Goal: Information Seeking & Learning: Compare options

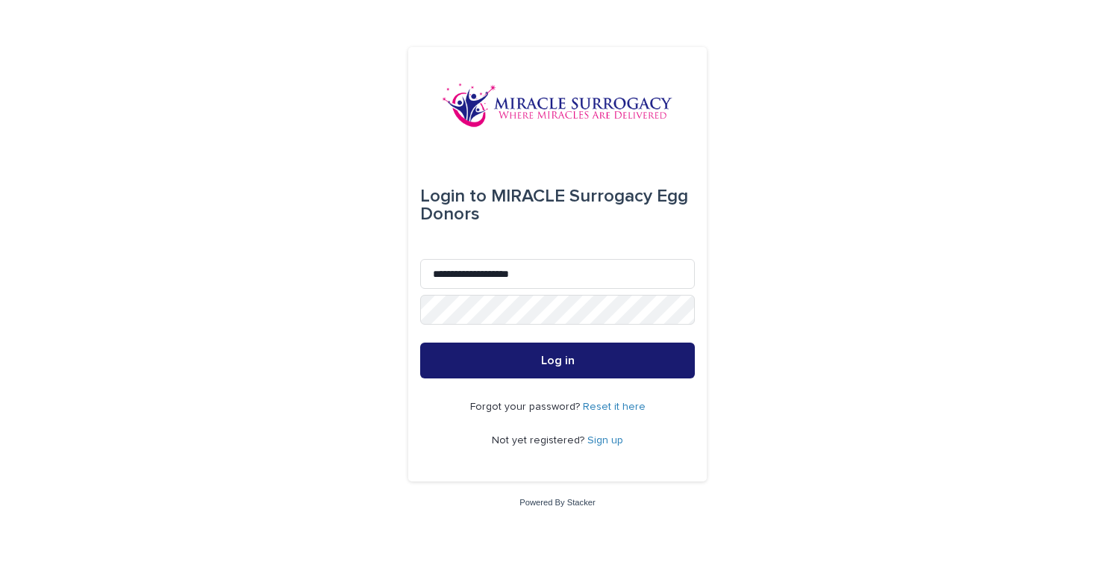
click at [546, 363] on span "Log in" at bounding box center [558, 360] width 34 height 12
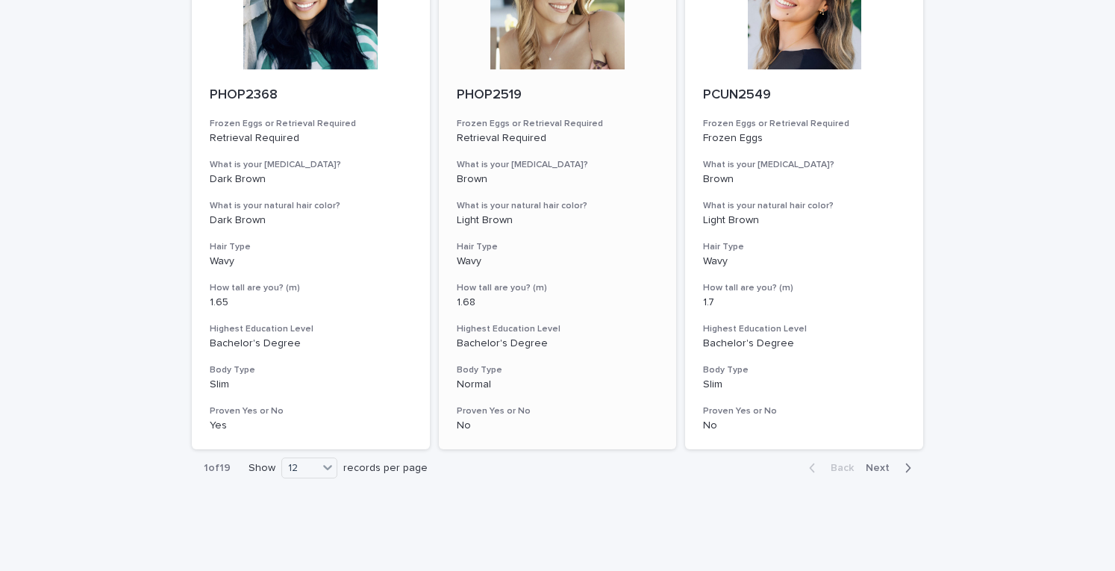
scroll to position [1823, 0]
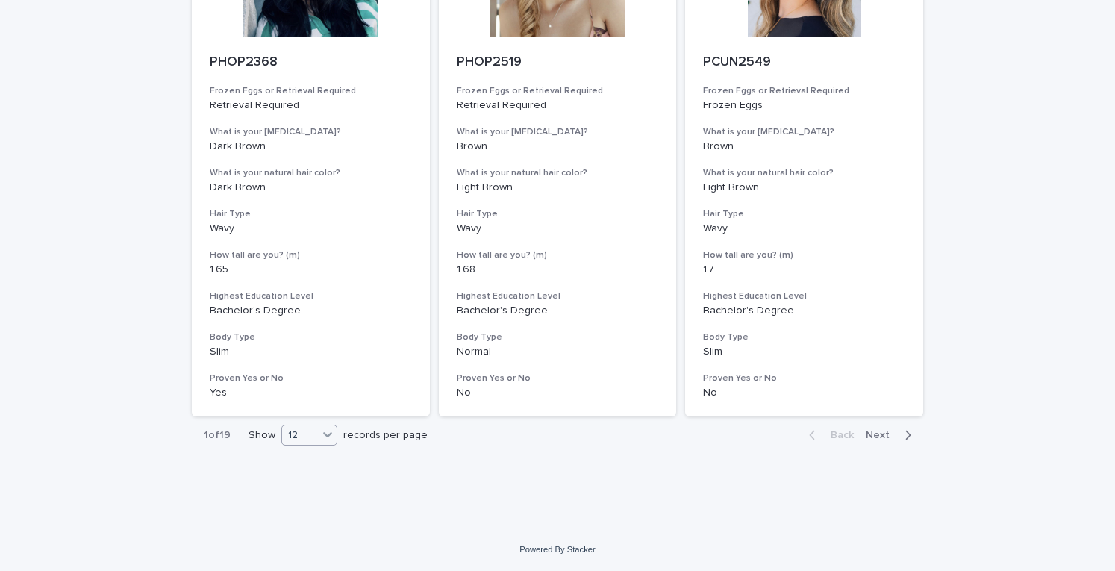
click at [324, 431] on icon at bounding box center [327, 434] width 15 height 15
click at [307, 485] on div "36" at bounding box center [304, 491] width 54 height 18
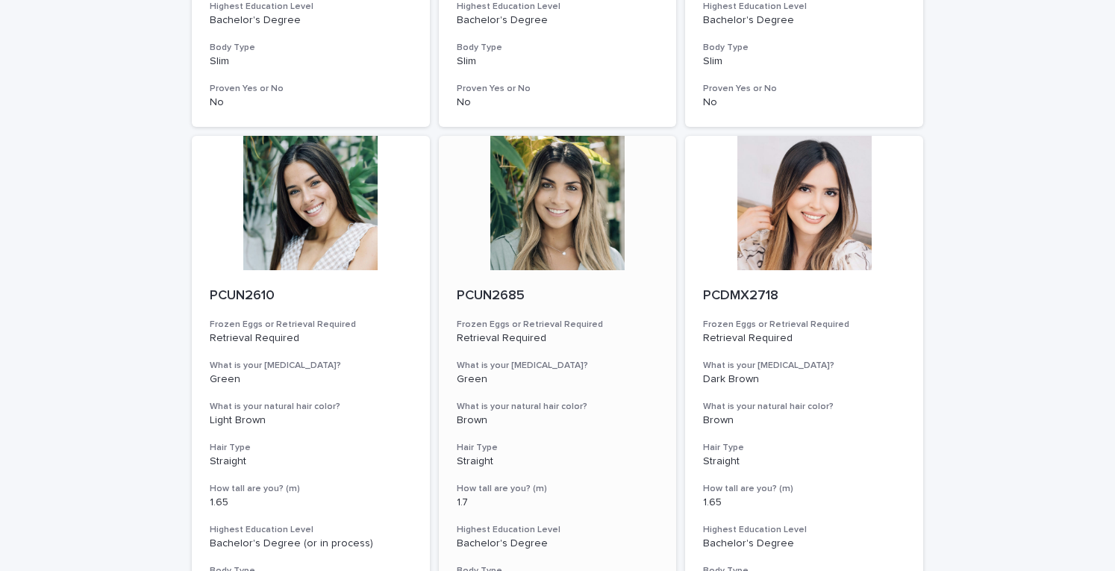
scroll to position [6011, 0]
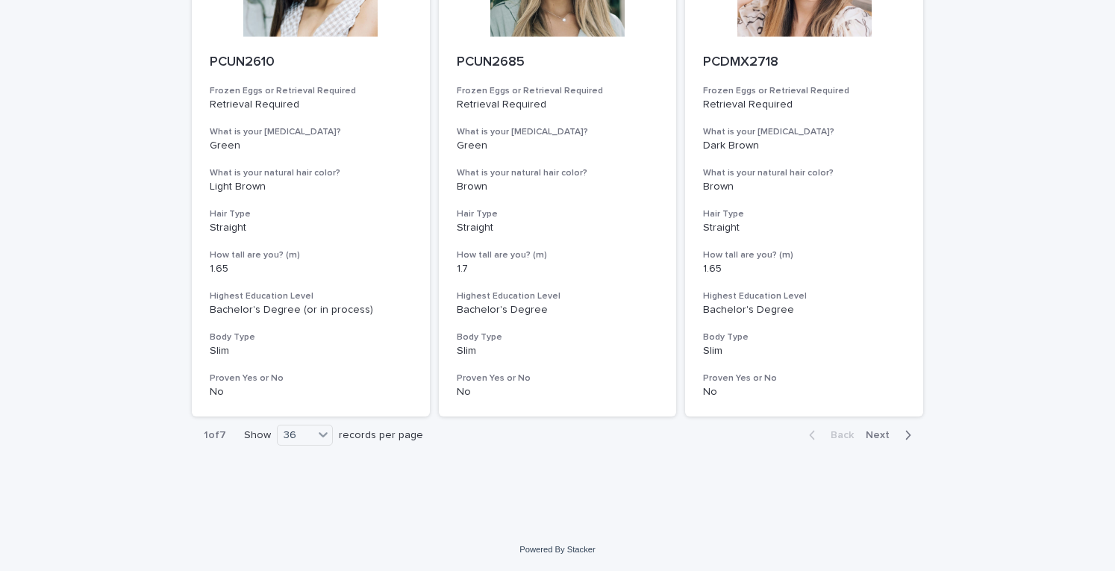
click at [318, 423] on div "1 of 7 Show 36 records per page" at bounding box center [313, 435] width 243 height 37
click at [318, 438] on icon at bounding box center [323, 434] width 15 height 15
click at [303, 497] on div "36" at bounding box center [299, 491] width 54 height 18
click at [873, 434] on span "Next" at bounding box center [881, 435] width 33 height 10
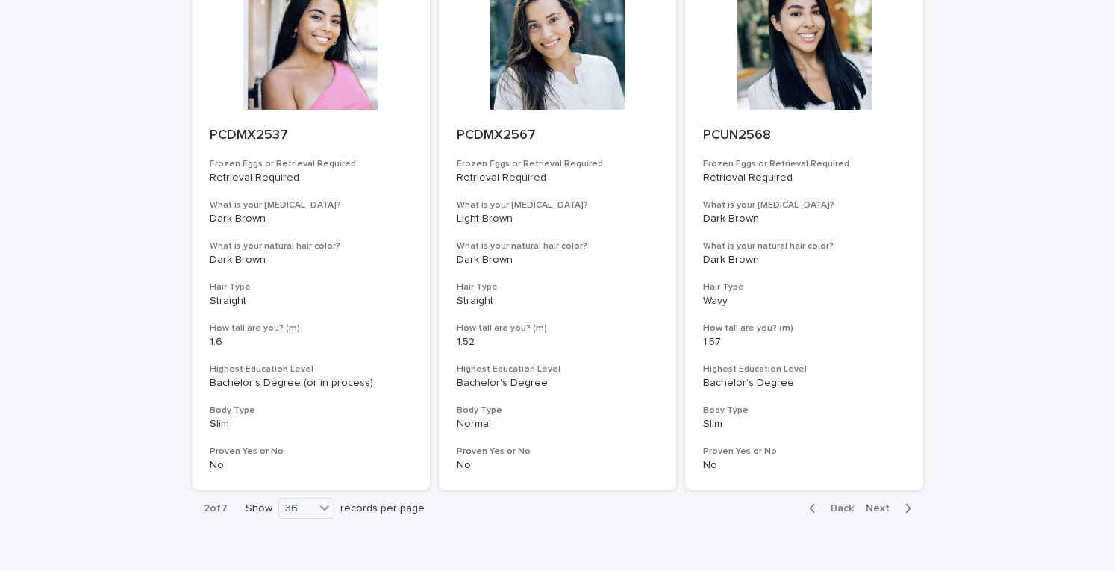
scroll to position [6011, 0]
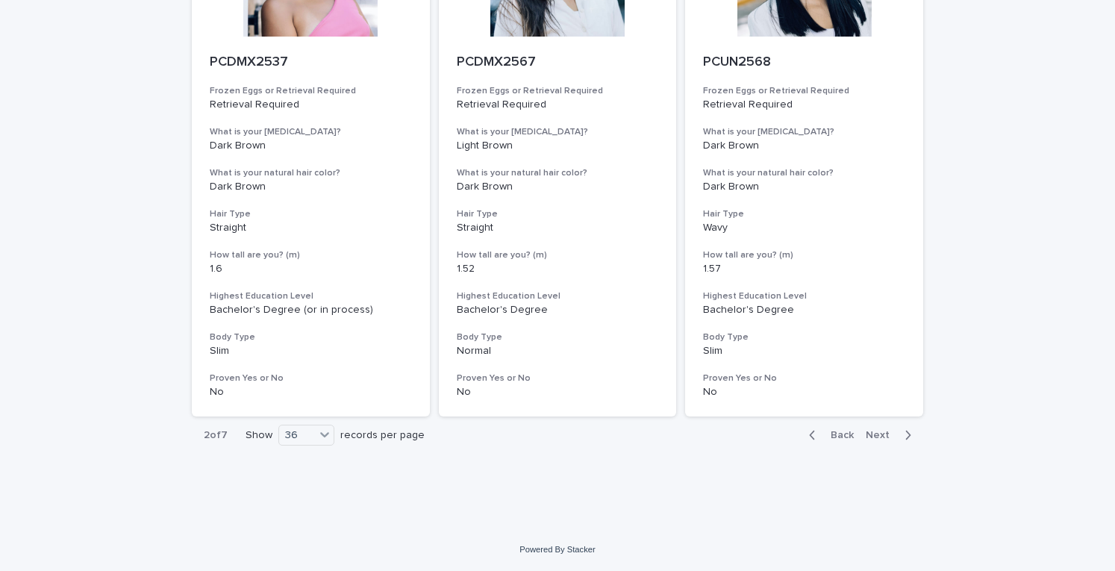
click at [880, 433] on span "Next" at bounding box center [881, 435] width 33 height 10
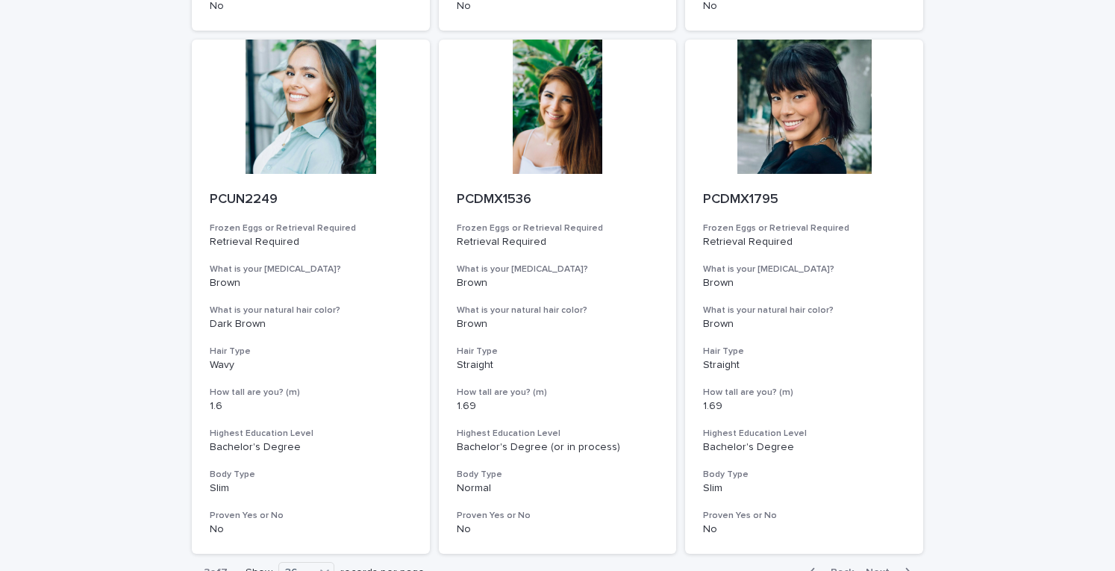
scroll to position [6011, 0]
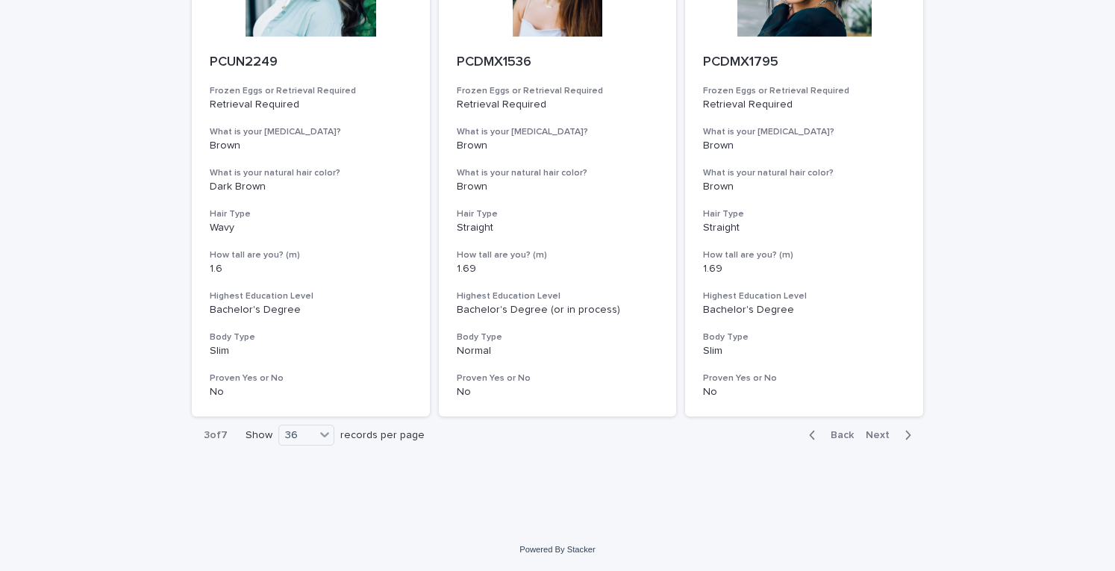
click at [874, 428] on div "Back Next" at bounding box center [860, 434] width 126 height 37
click at [877, 431] on span "Next" at bounding box center [881, 435] width 33 height 10
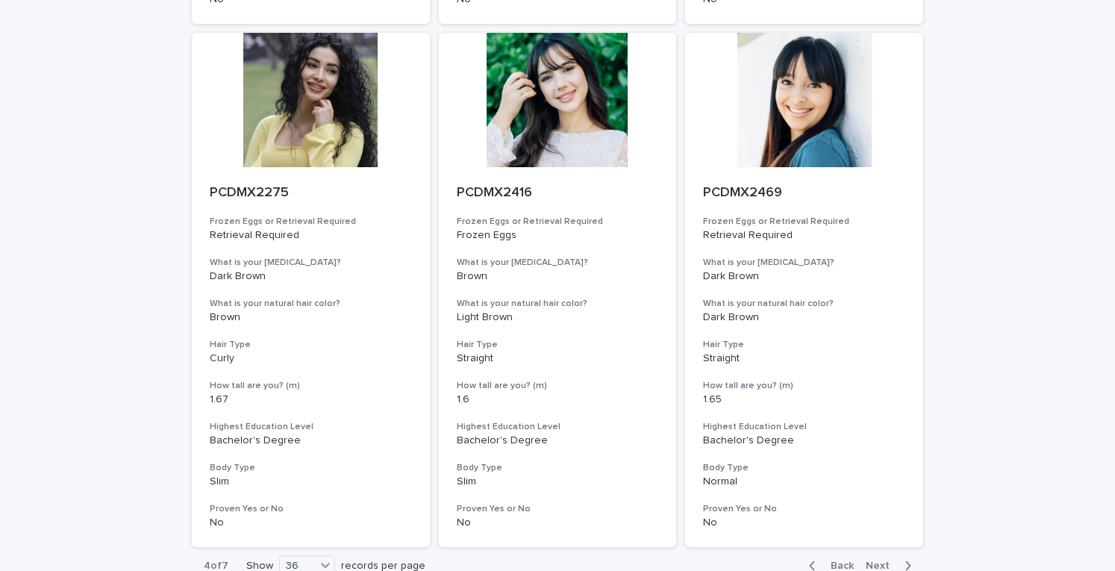
scroll to position [6011, 0]
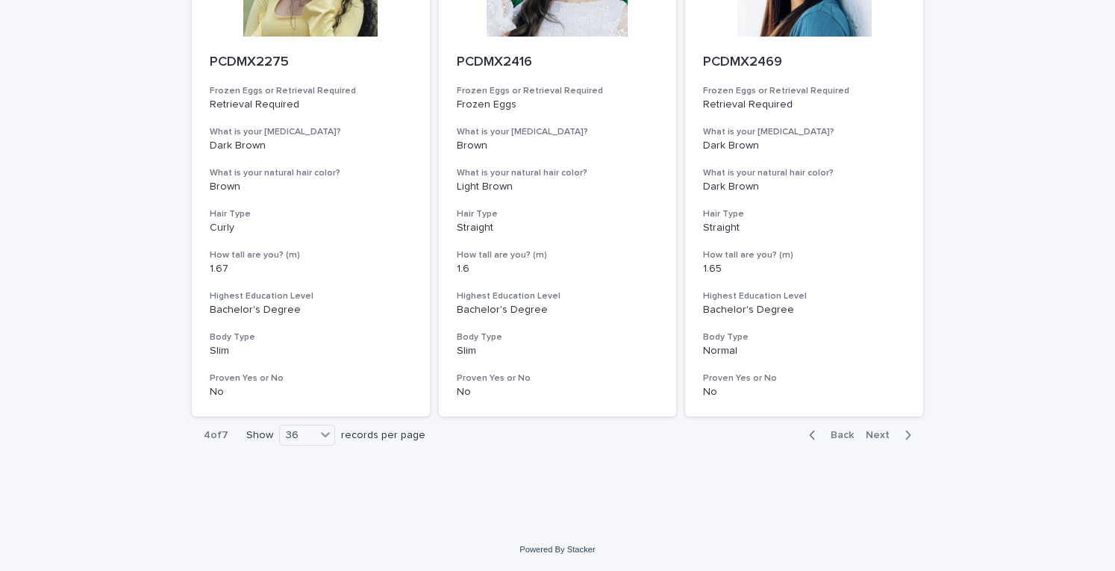
click at [889, 433] on span "Next" at bounding box center [881, 435] width 33 height 10
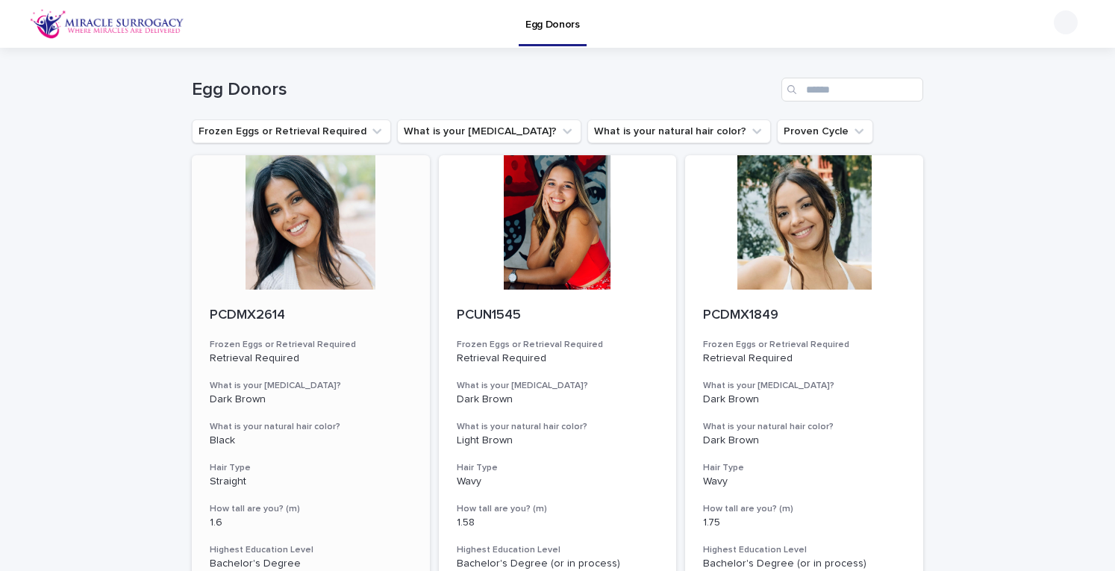
click at [296, 205] on div at bounding box center [311, 222] width 238 height 134
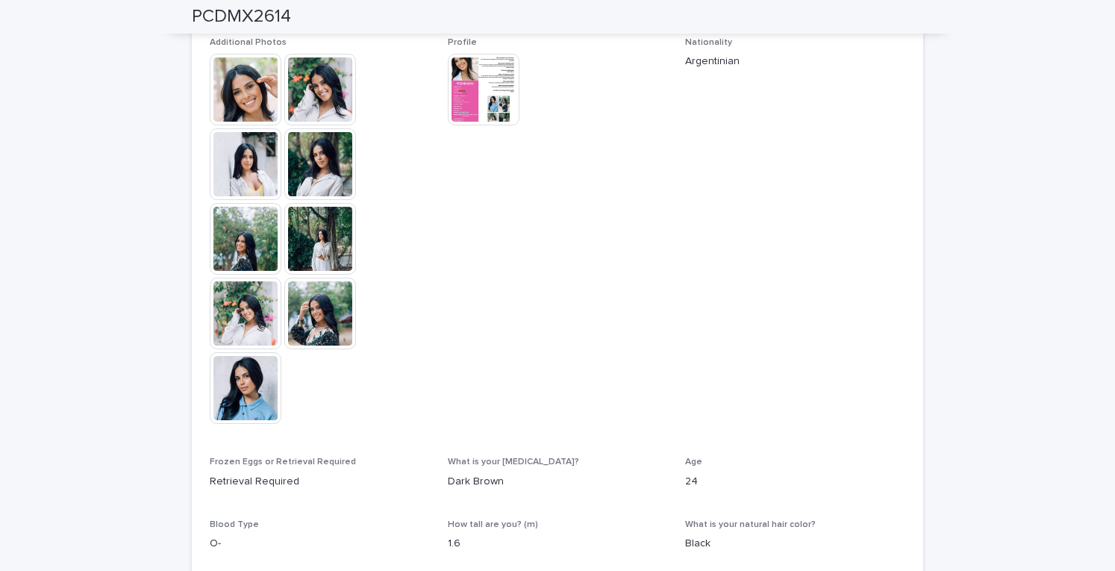
scroll to position [448, 0]
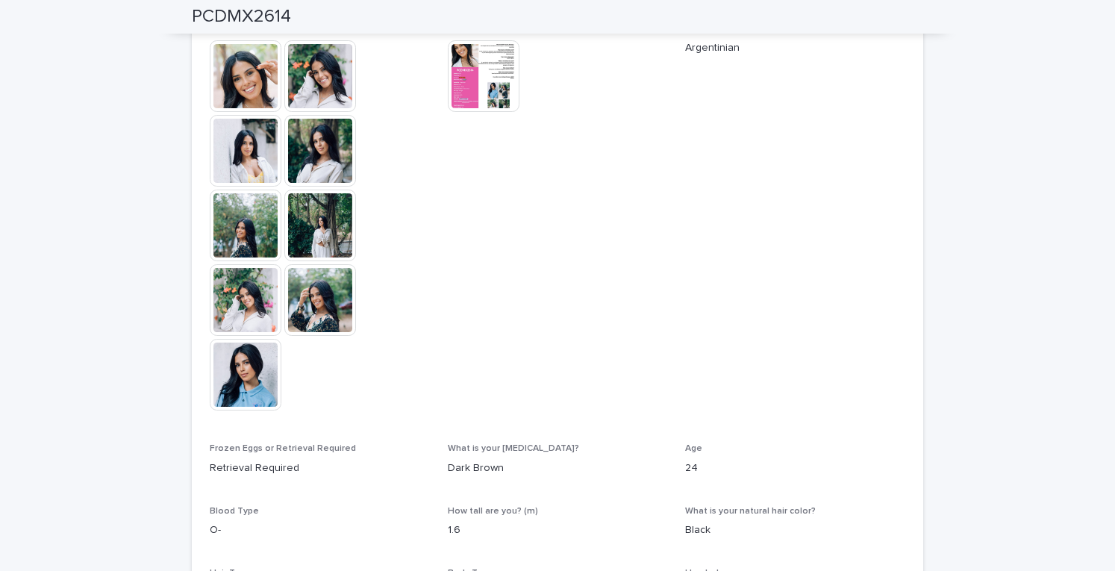
click at [242, 77] on img at bounding box center [246, 76] width 72 height 72
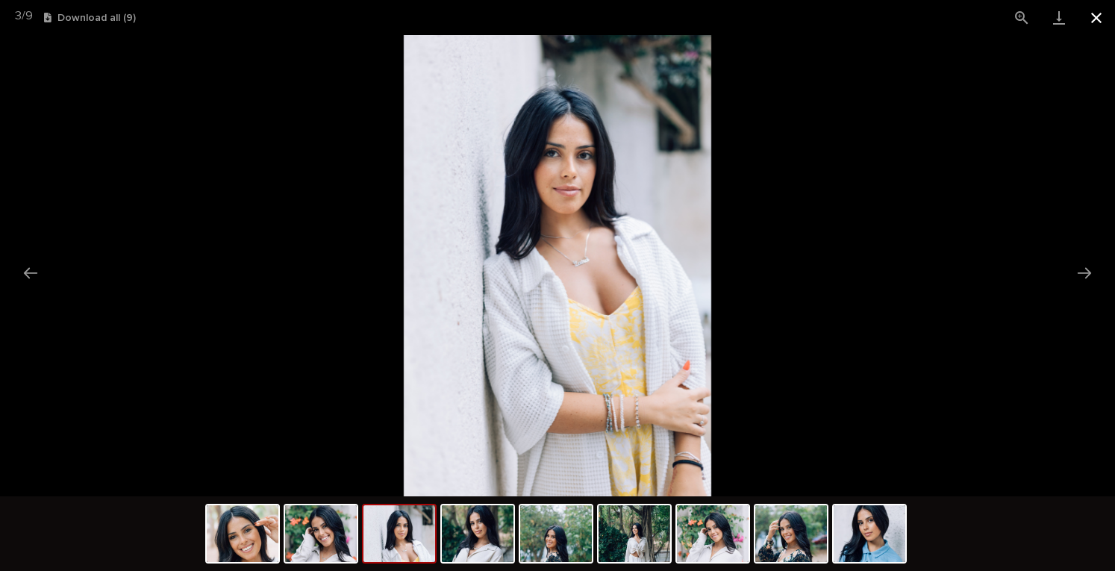
click at [1099, 16] on button "Close gallery" at bounding box center [1095, 17] width 37 height 35
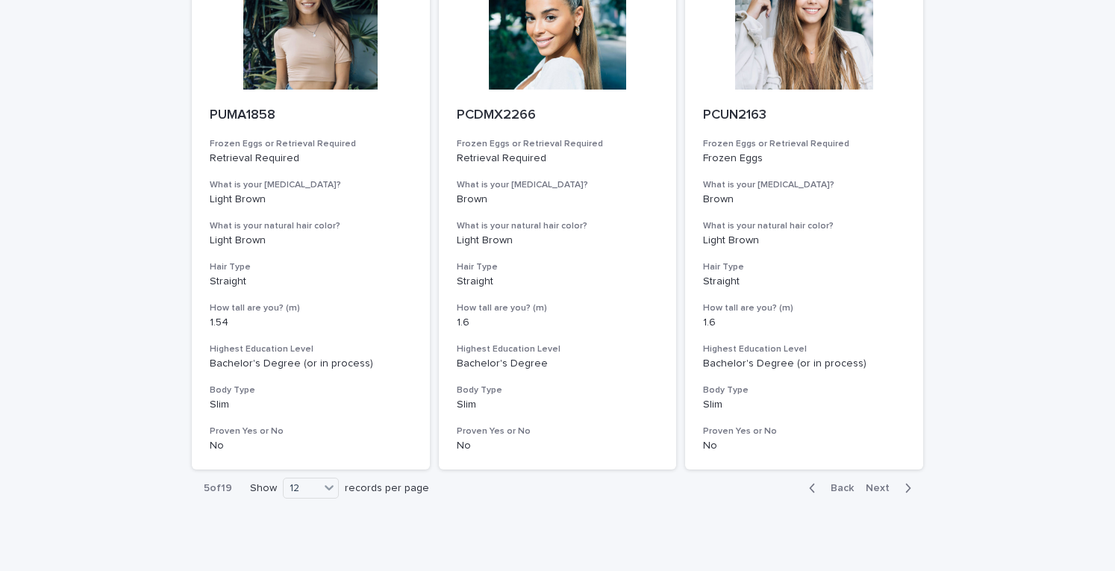
scroll to position [1823, 0]
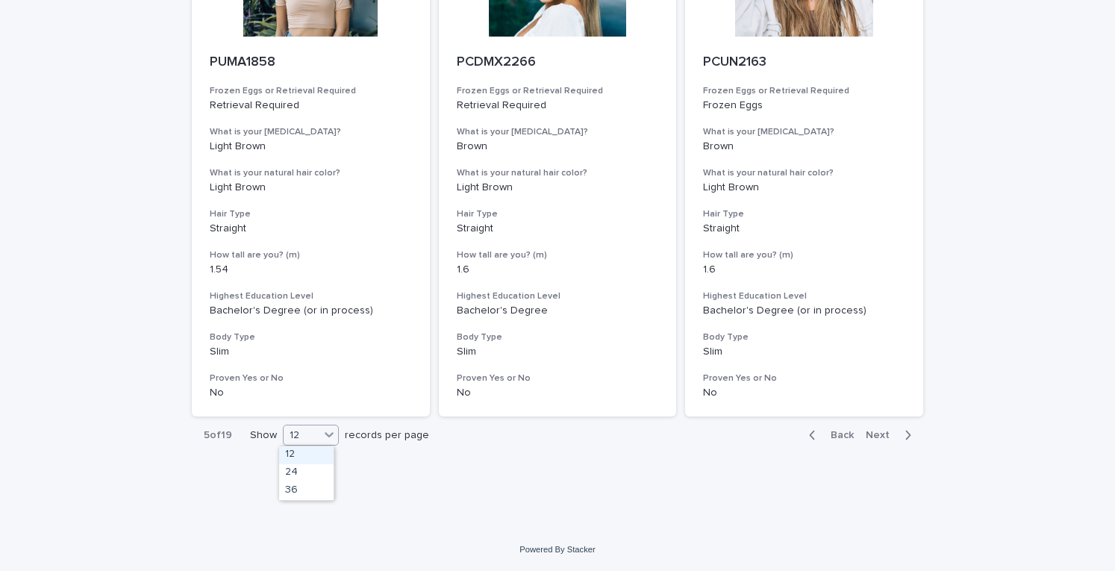
click at [325, 433] on icon at bounding box center [329, 434] width 15 height 15
click at [306, 485] on div "36" at bounding box center [306, 491] width 54 height 18
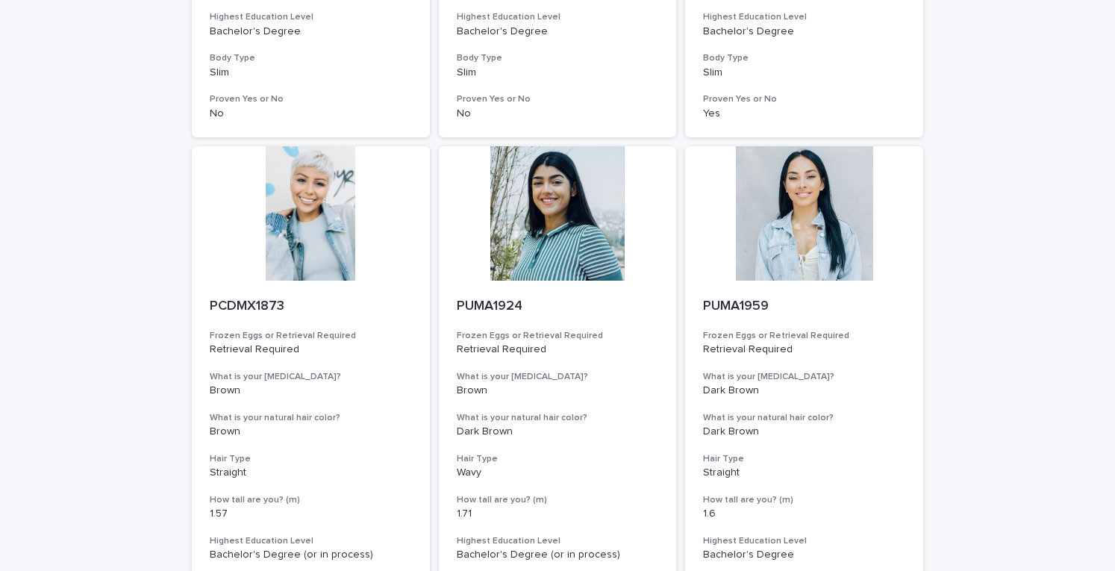
scroll to position [4719, 0]
click at [780, 207] on div at bounding box center [804, 214] width 238 height 134
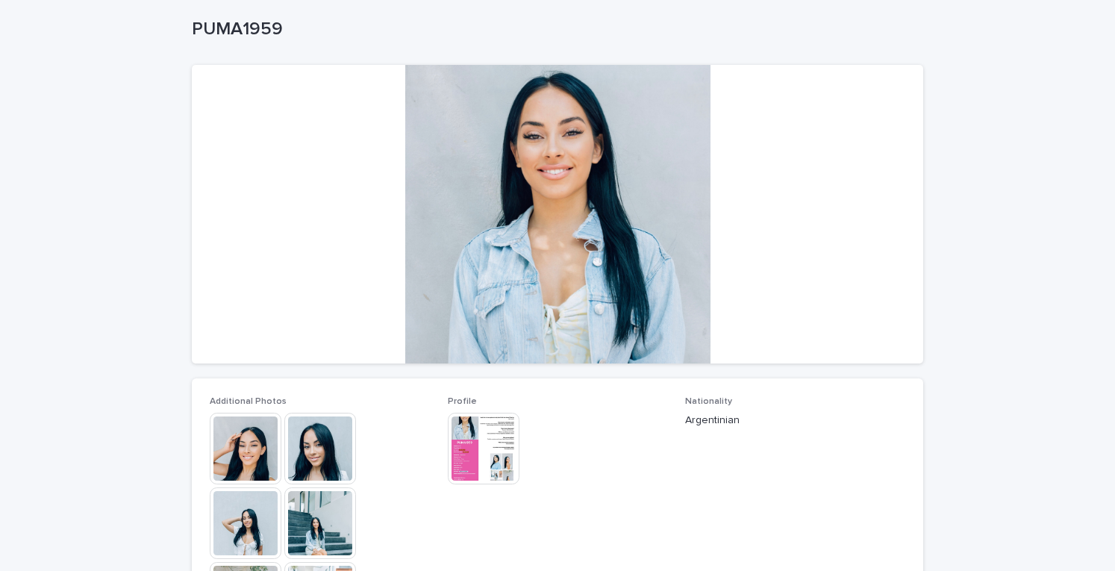
scroll to position [98, 0]
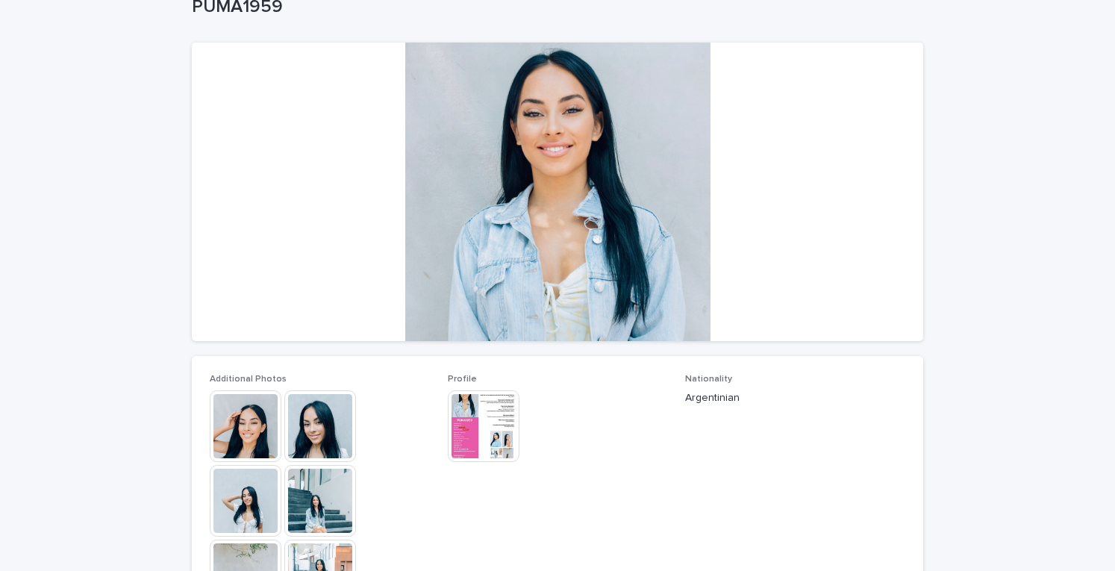
click at [252, 425] on img at bounding box center [246, 426] width 72 height 72
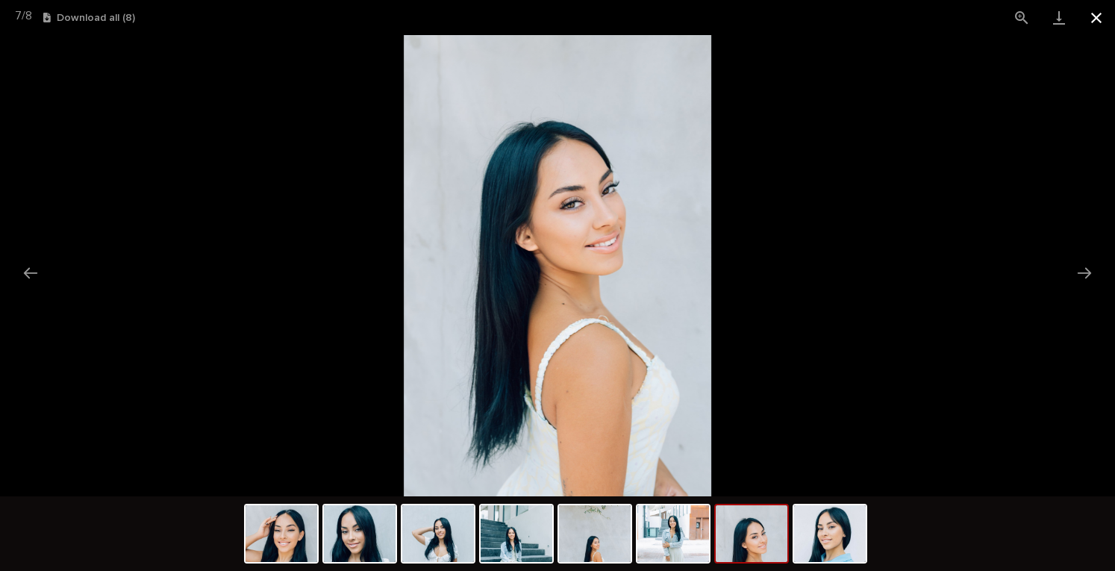
click at [1095, 10] on button "Close gallery" at bounding box center [1095, 17] width 37 height 35
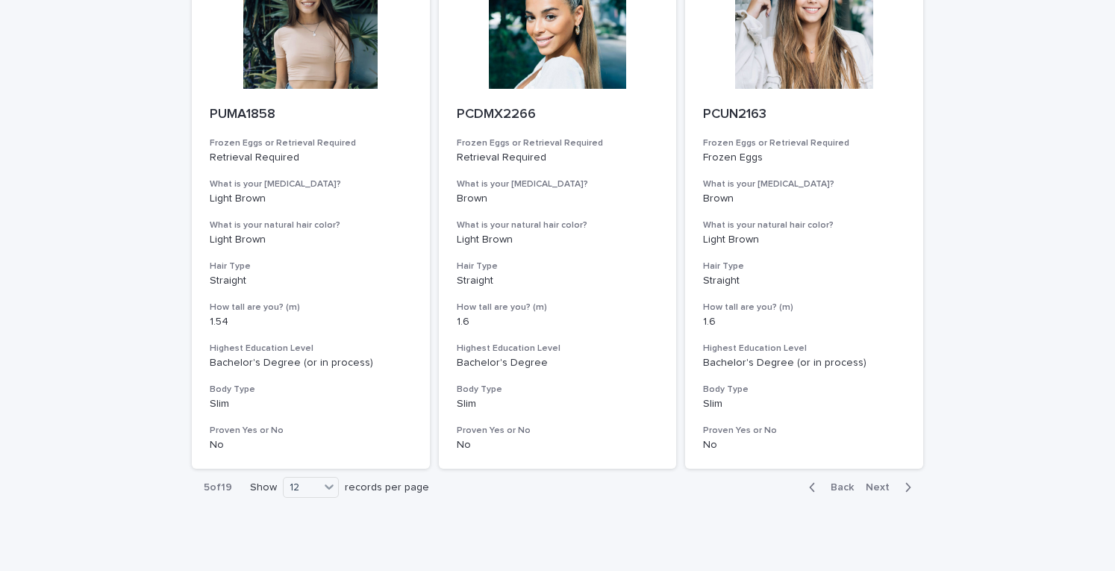
scroll to position [1823, 0]
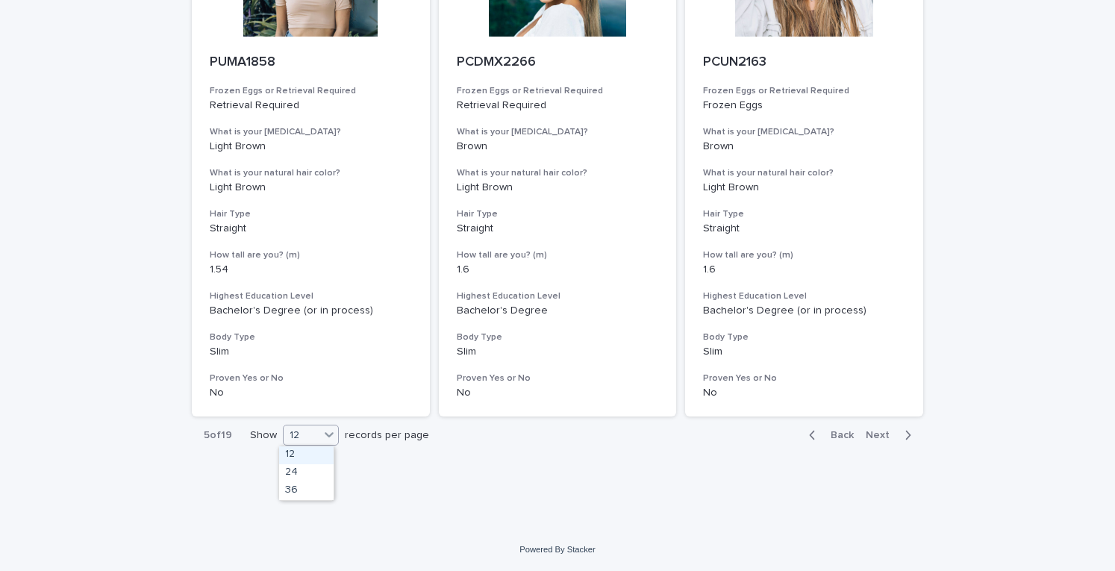
click at [330, 437] on icon at bounding box center [329, 434] width 15 height 15
click at [306, 489] on div "36" at bounding box center [306, 491] width 54 height 18
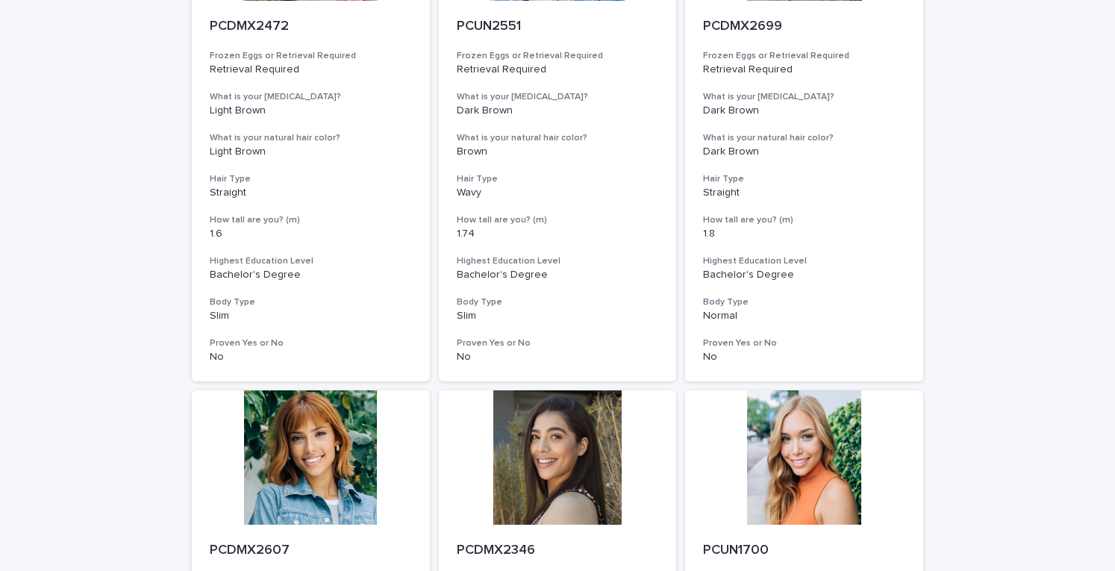
scroll to position [3932, 0]
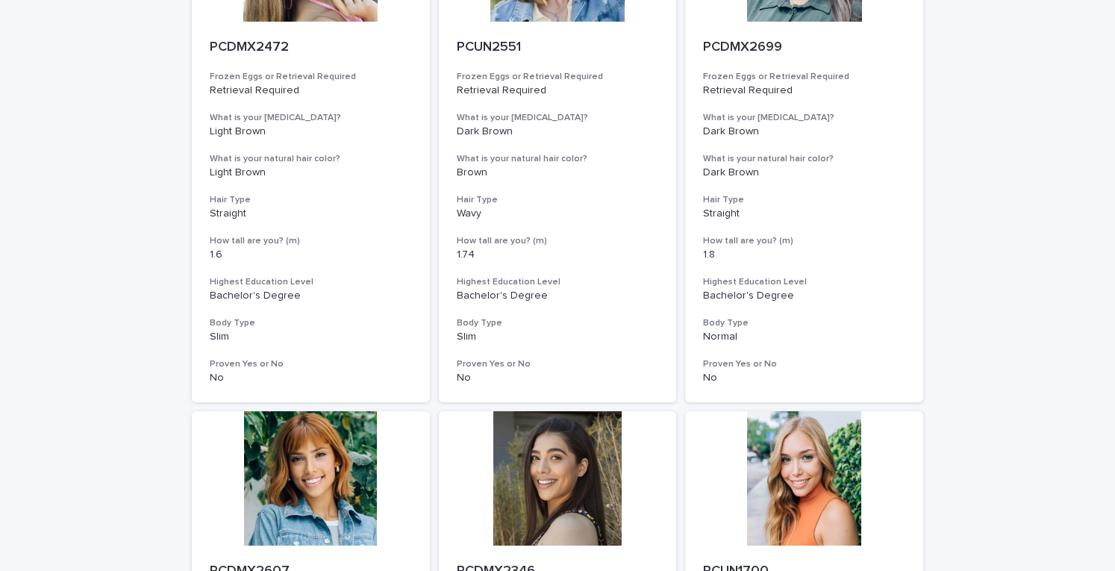
click at [799, 354] on div "PCDMX2699 Frozen Eggs or Retrieval Required Retrieval Required What is your eye…" at bounding box center [804, 212] width 238 height 381
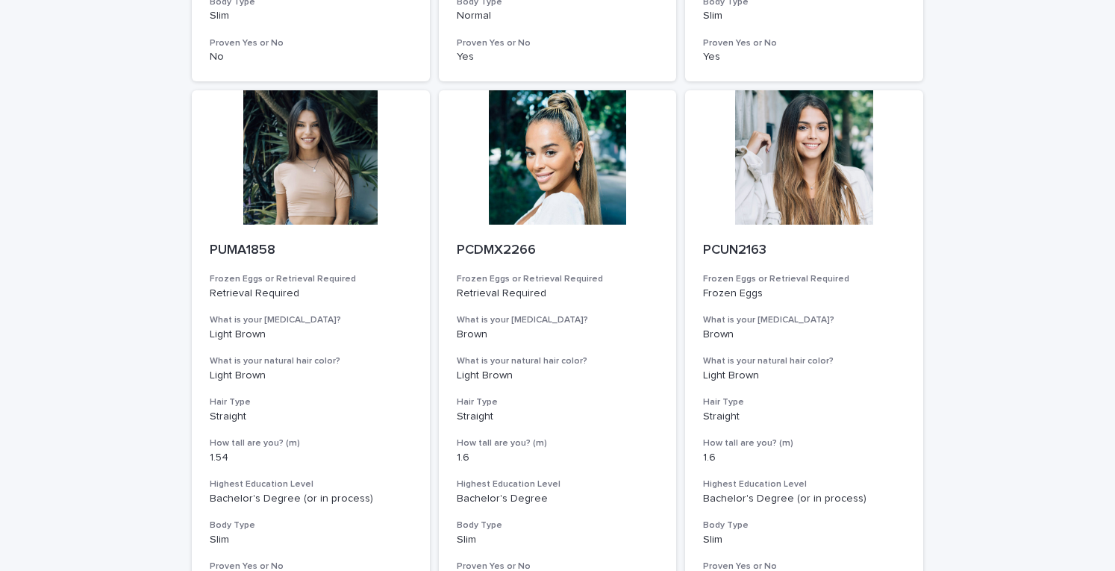
scroll to position [1823, 0]
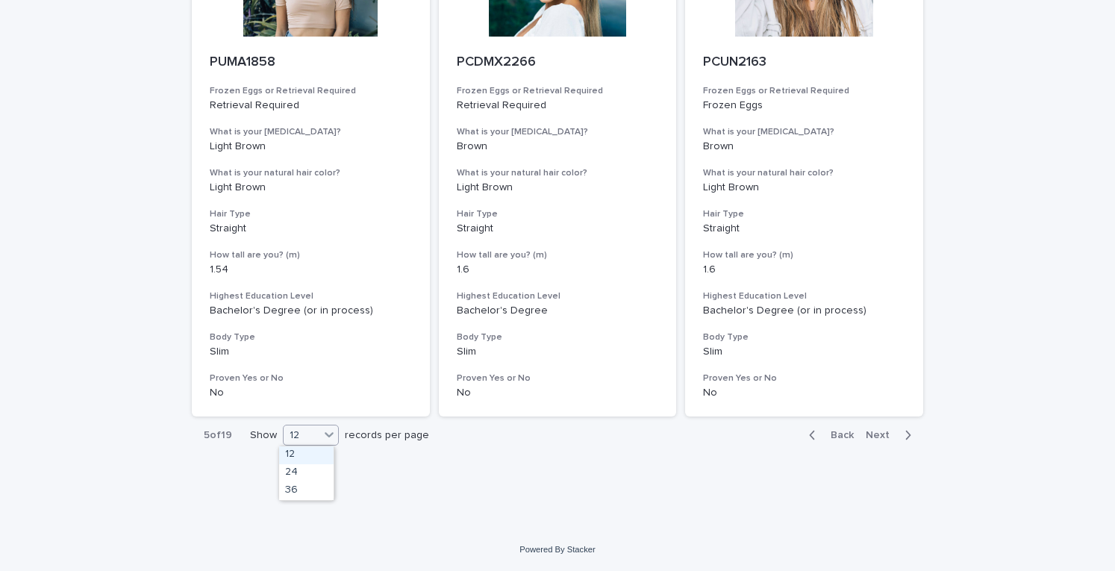
click at [329, 438] on icon at bounding box center [329, 434] width 15 height 15
click at [317, 488] on div "36" at bounding box center [306, 491] width 54 height 18
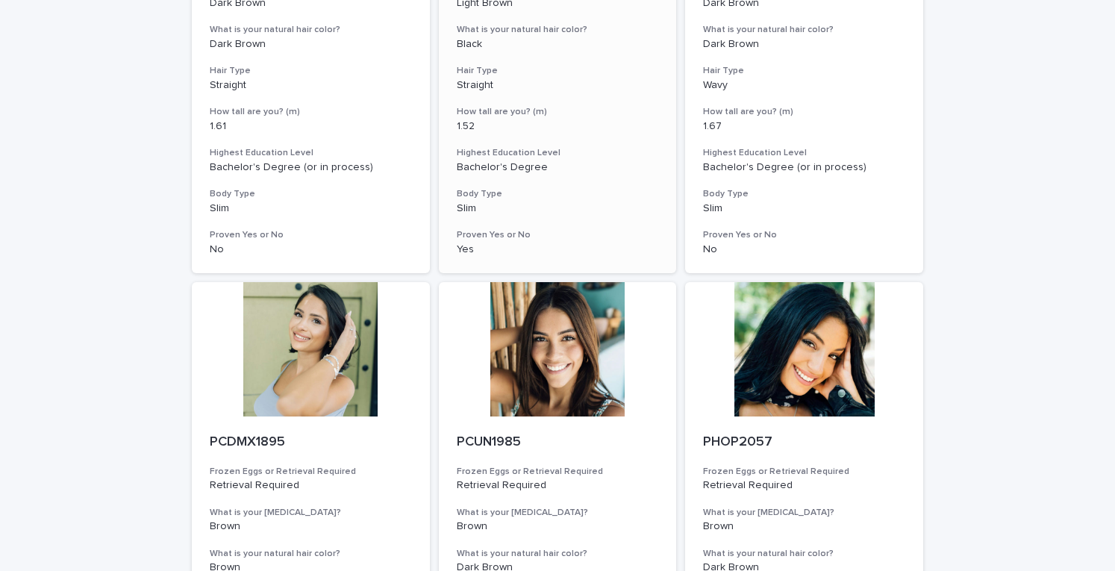
scroll to position [1968, 0]
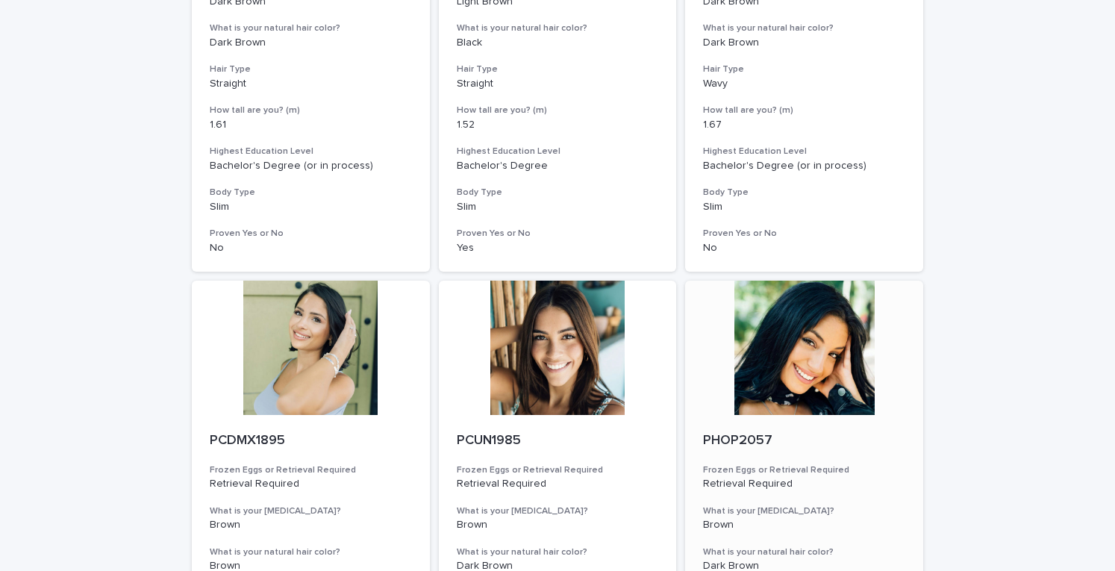
click at [819, 334] on div at bounding box center [804, 348] width 238 height 134
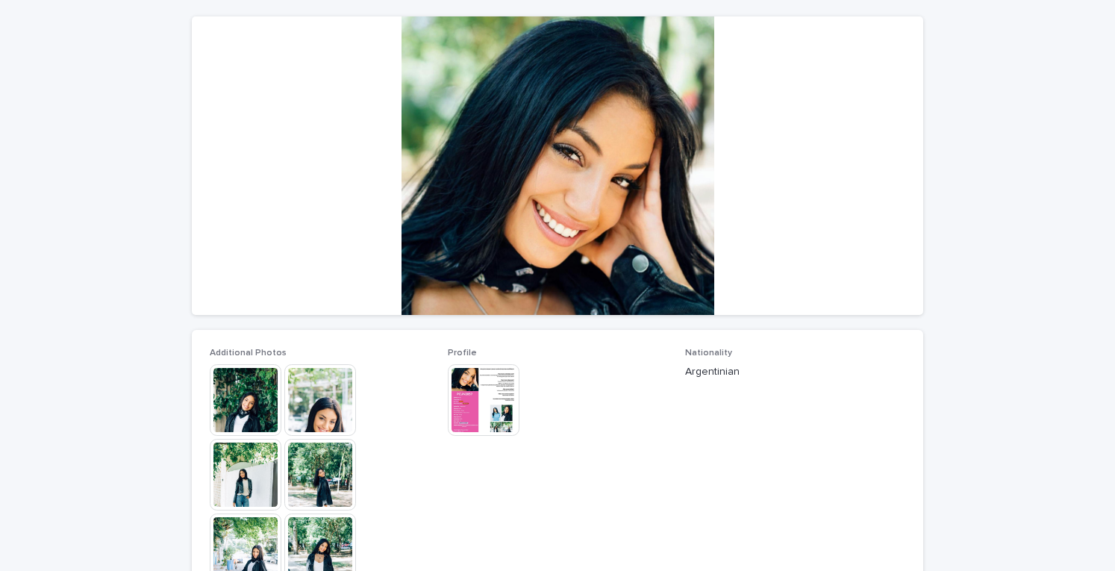
scroll to position [124, 0]
click at [255, 395] on img at bounding box center [246, 400] width 72 height 72
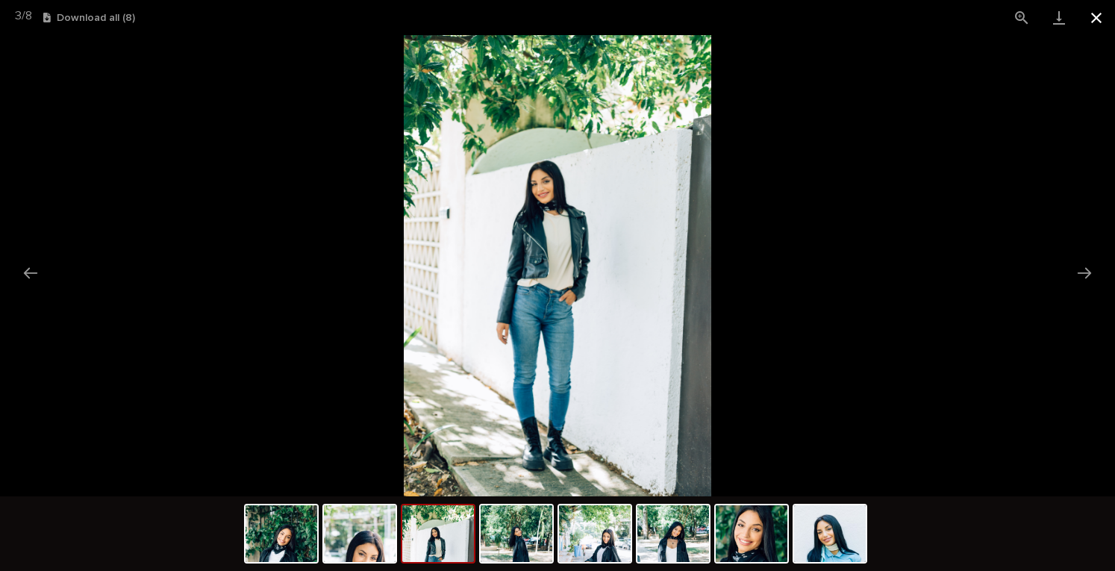
click at [1100, 15] on button "Close gallery" at bounding box center [1095, 17] width 37 height 35
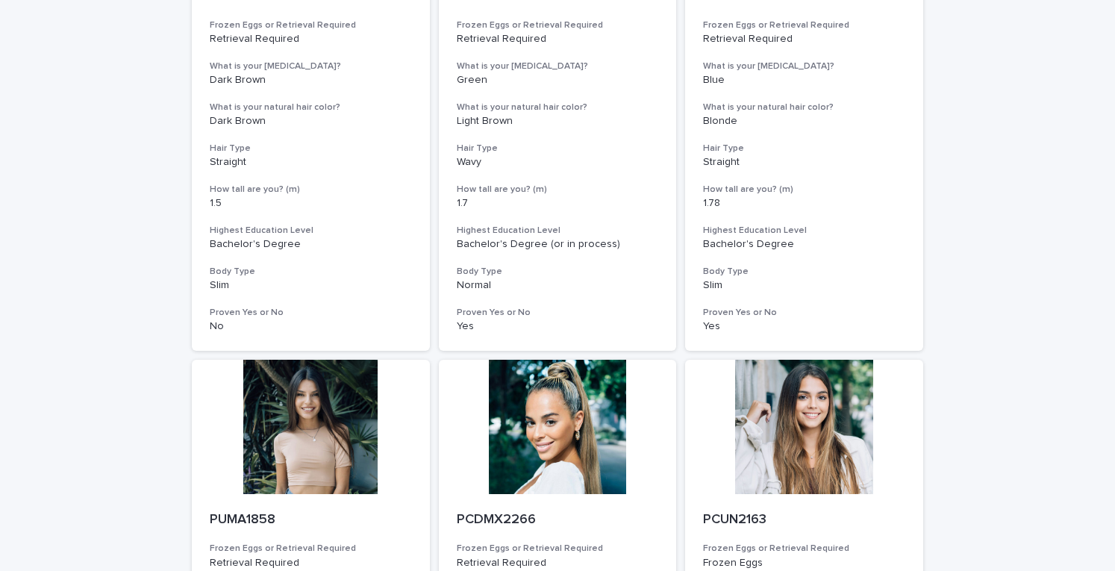
scroll to position [1823, 0]
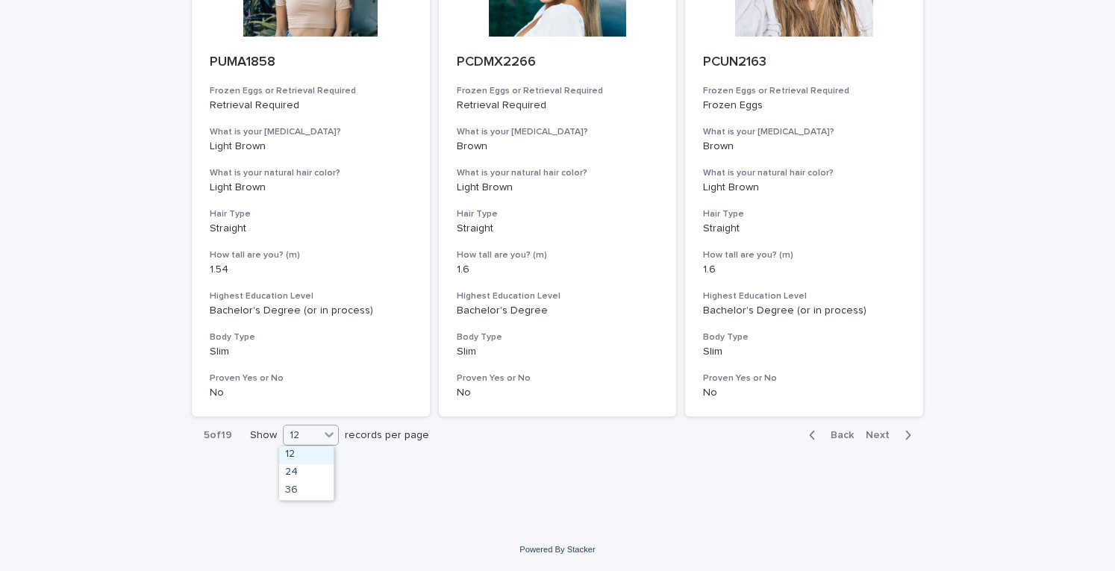
click at [307, 442] on div "12" at bounding box center [302, 436] width 36 height 16
drag, startPoint x: 304, startPoint y: 462, endPoint x: 301, endPoint y: 483, distance: 21.2
click at [301, 483] on div "36" at bounding box center [306, 491] width 54 height 18
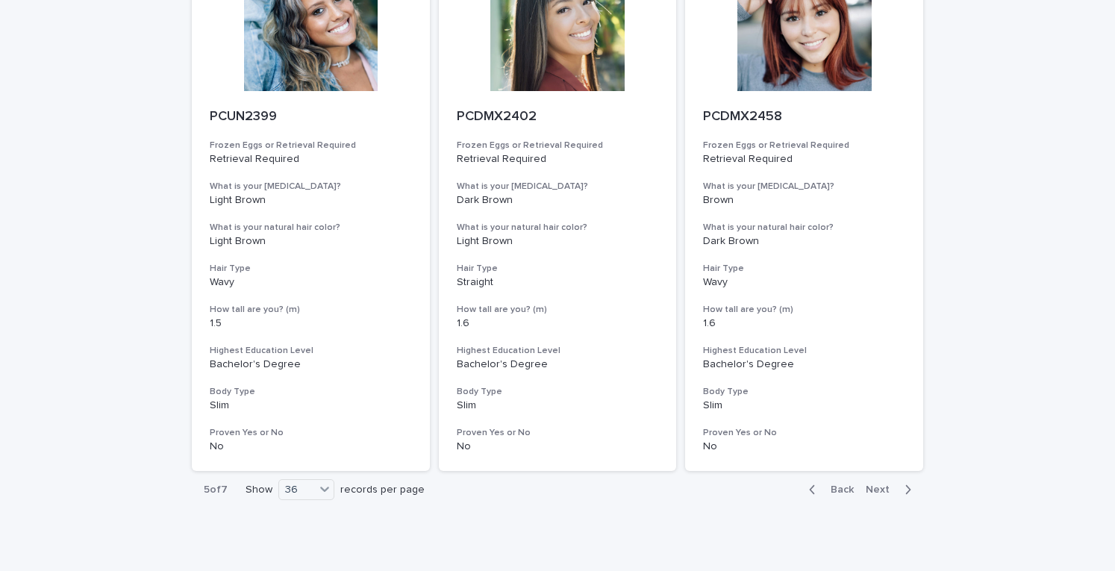
scroll to position [5957, 0]
click at [875, 486] on span "Next" at bounding box center [881, 489] width 33 height 10
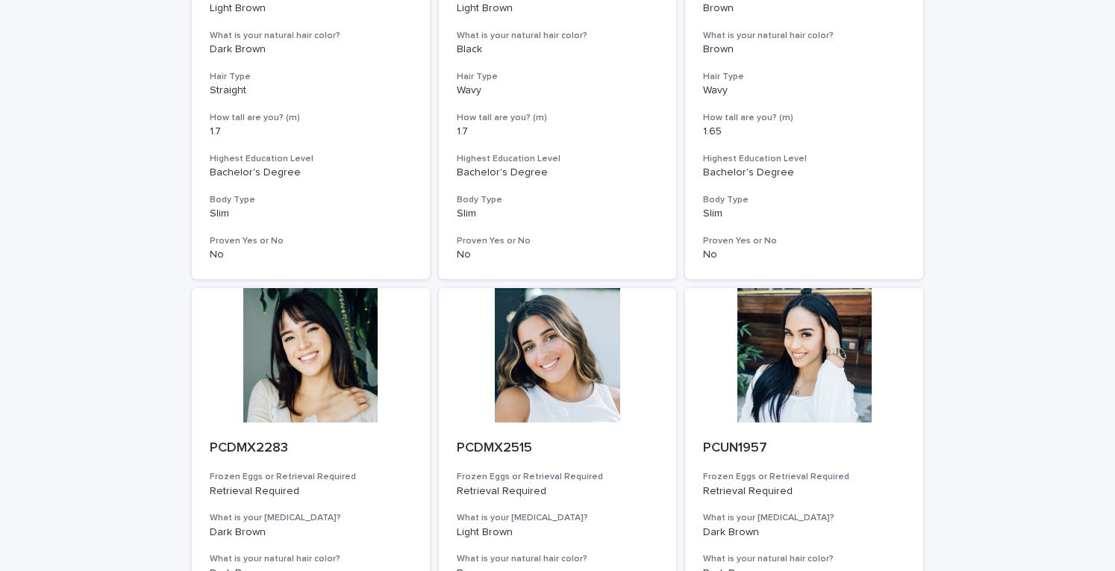
scroll to position [4056, 0]
click at [808, 342] on div at bounding box center [804, 354] width 238 height 134
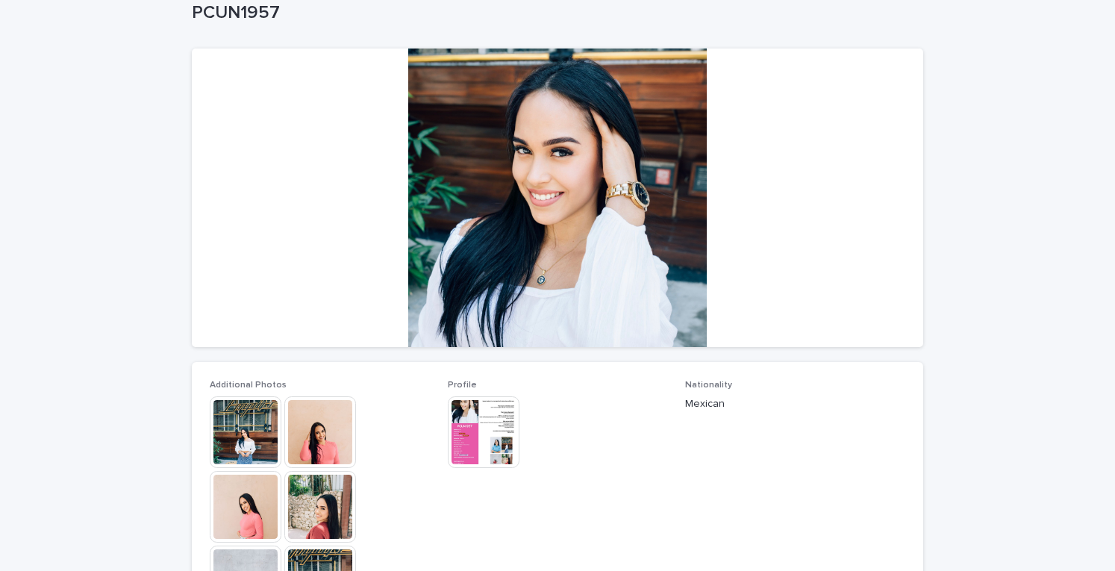
scroll to position [93, 0]
click at [223, 423] on img at bounding box center [246, 431] width 72 height 72
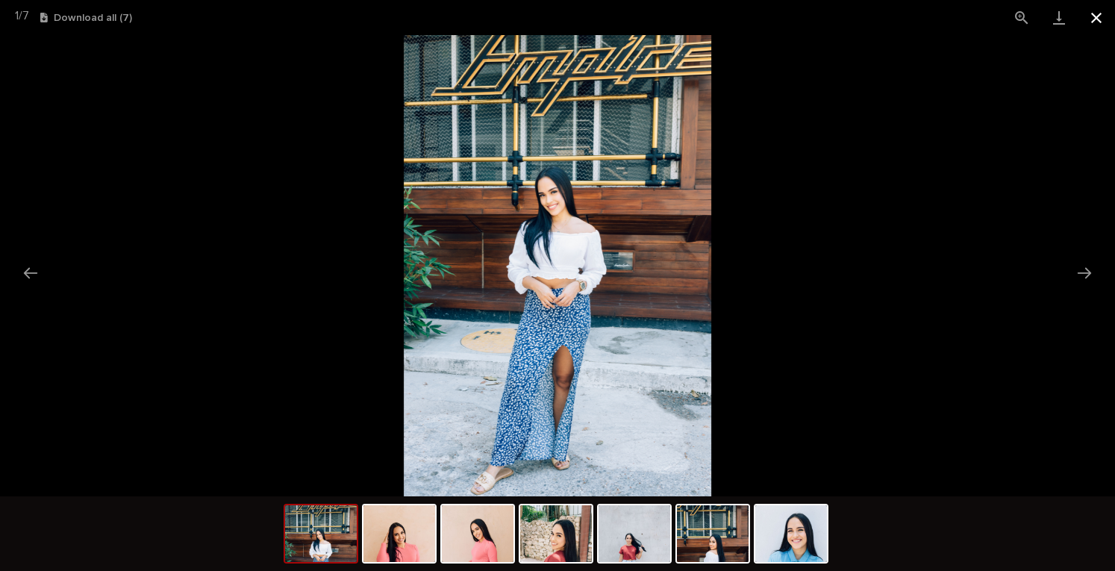
click at [1104, 20] on button "Close gallery" at bounding box center [1095, 17] width 37 height 35
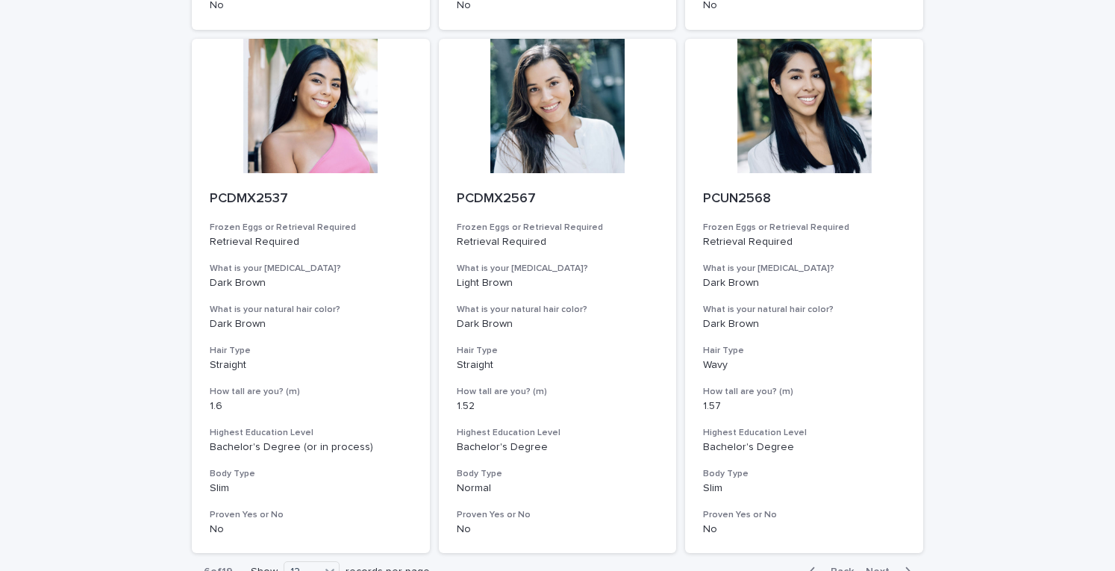
scroll to position [1823, 0]
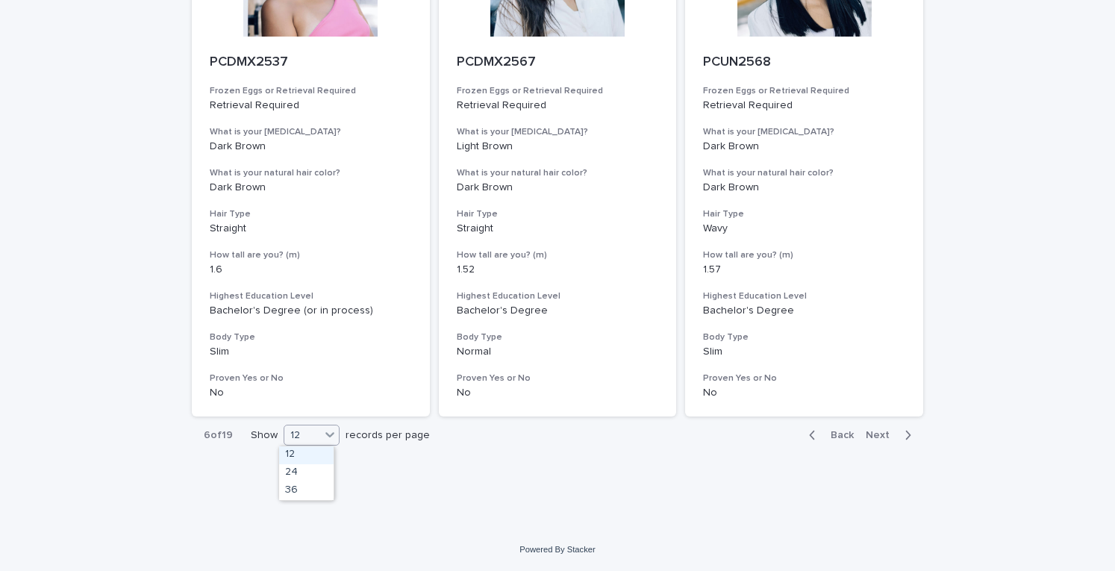
click at [322, 438] on icon at bounding box center [329, 434] width 15 height 15
click at [307, 487] on div "36" at bounding box center [306, 491] width 54 height 18
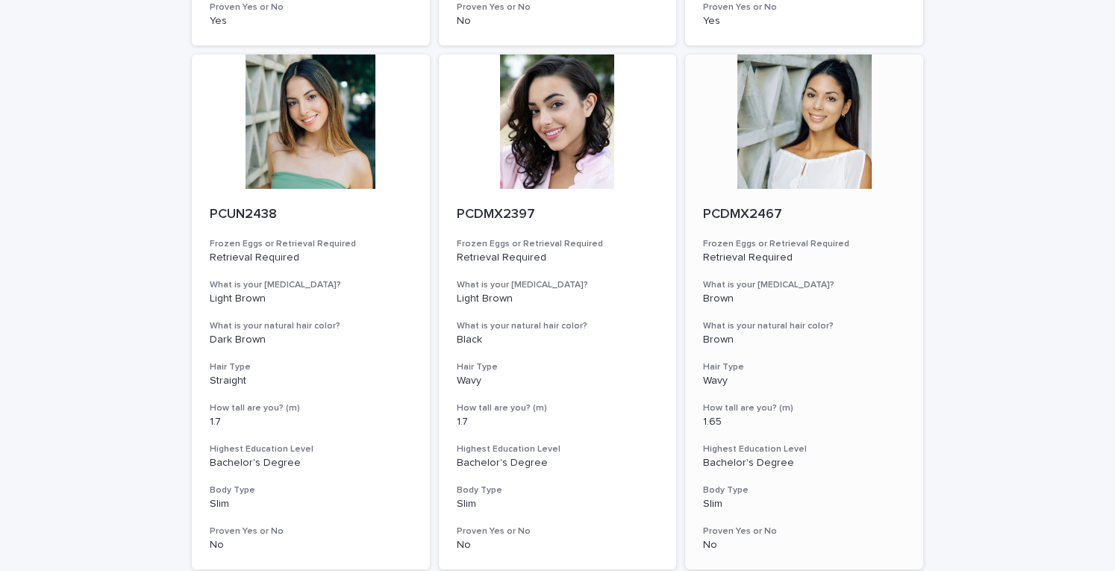
scroll to position [3772, 0]
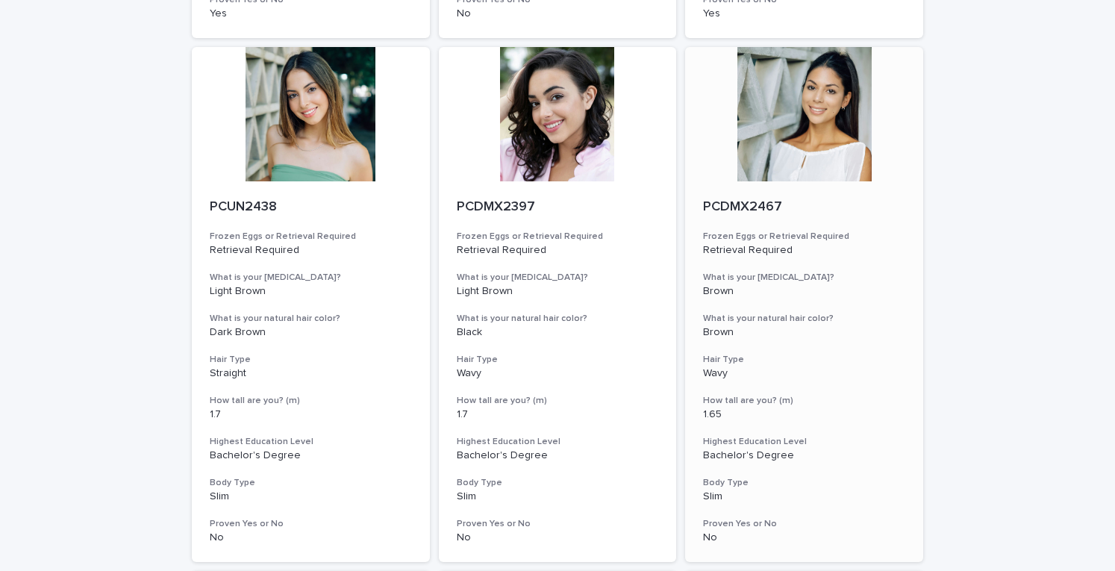
click at [814, 129] on div at bounding box center [804, 114] width 238 height 134
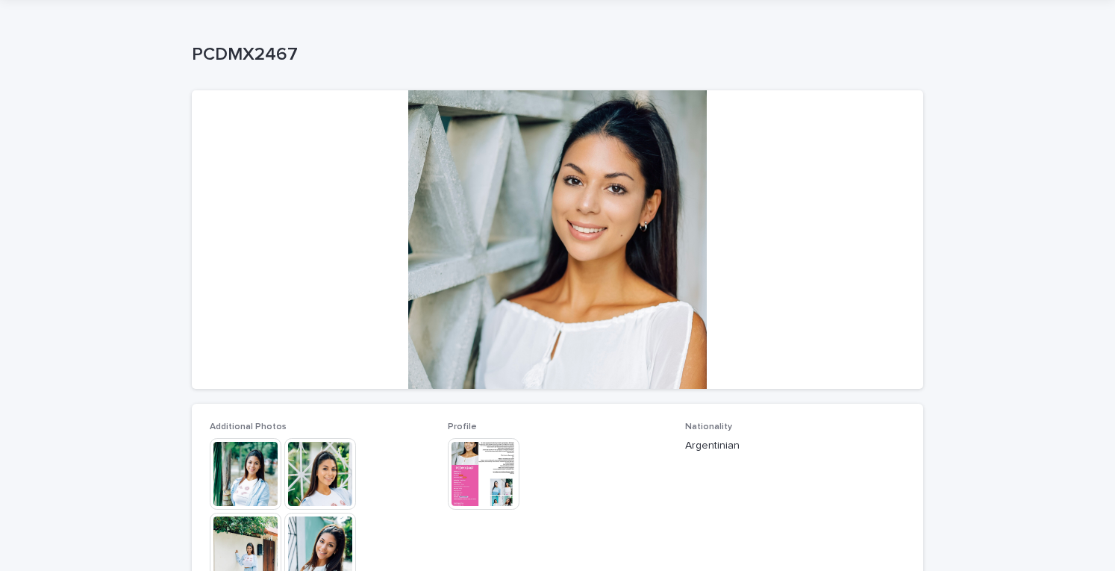
scroll to position [71, 0]
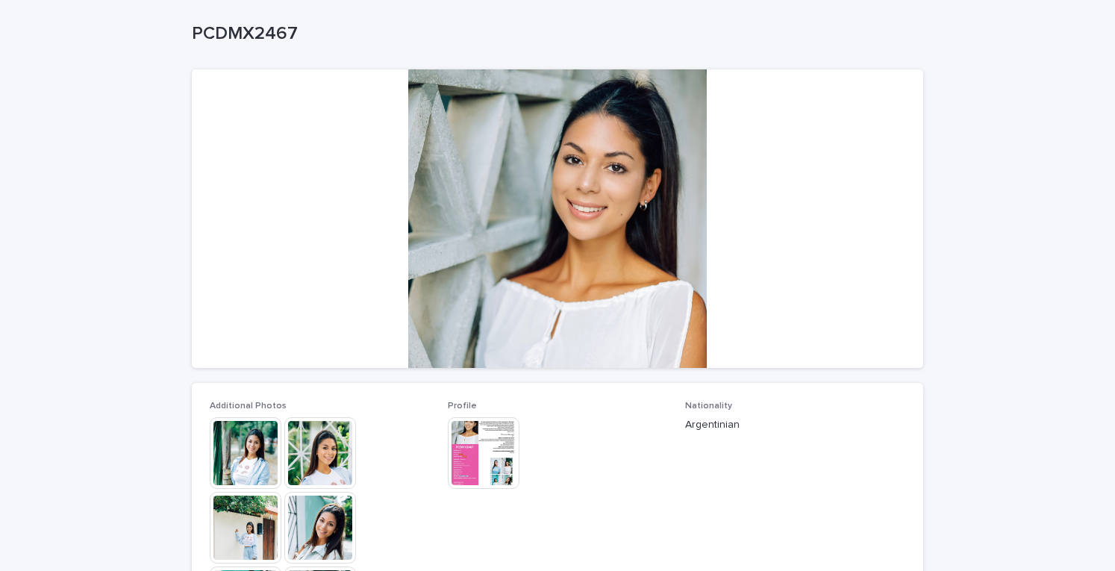
click at [243, 447] on img at bounding box center [246, 453] width 72 height 72
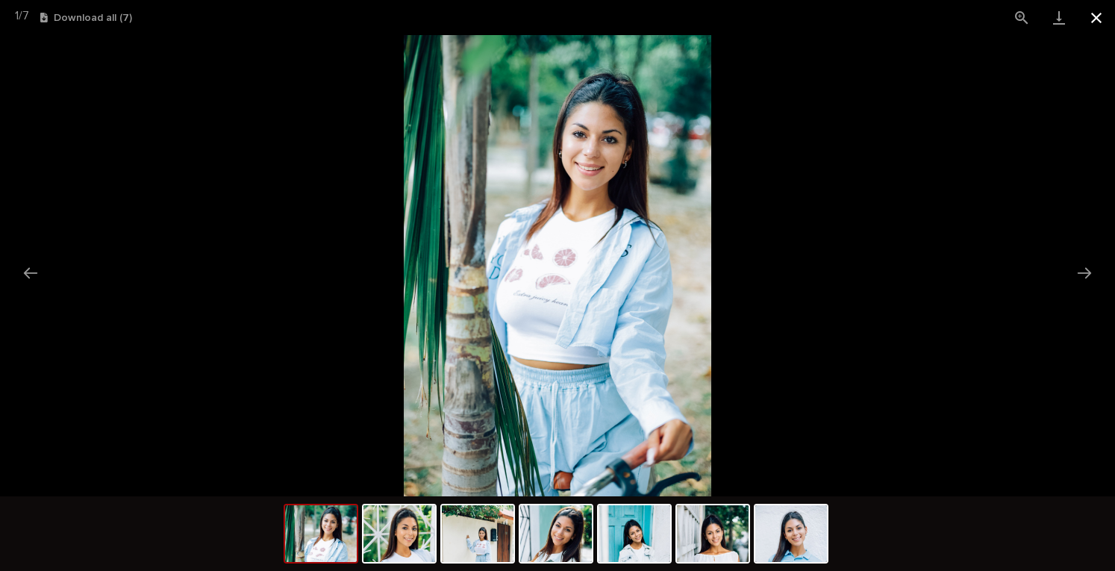
click at [1094, 14] on button "Close gallery" at bounding box center [1095, 17] width 37 height 35
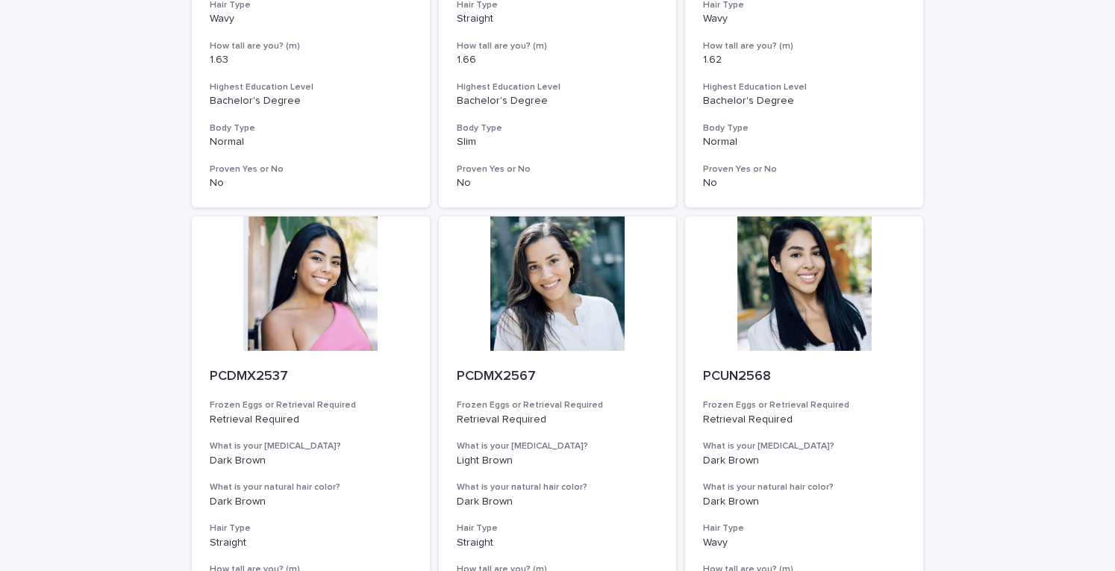
scroll to position [1823, 0]
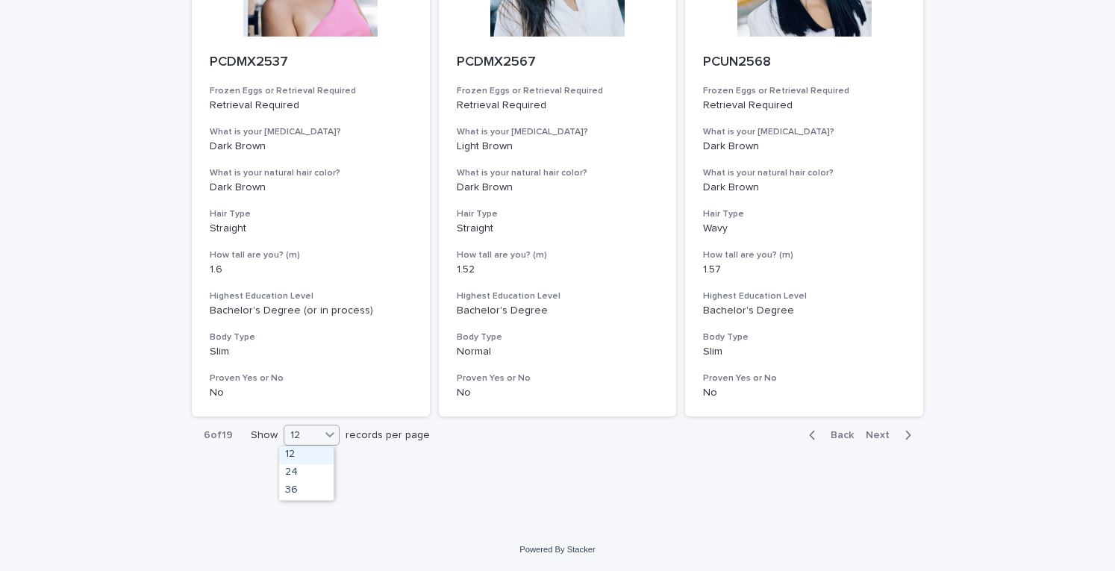
click at [320, 429] on div at bounding box center [329, 434] width 19 height 19
click at [295, 493] on div "36" at bounding box center [306, 491] width 54 height 18
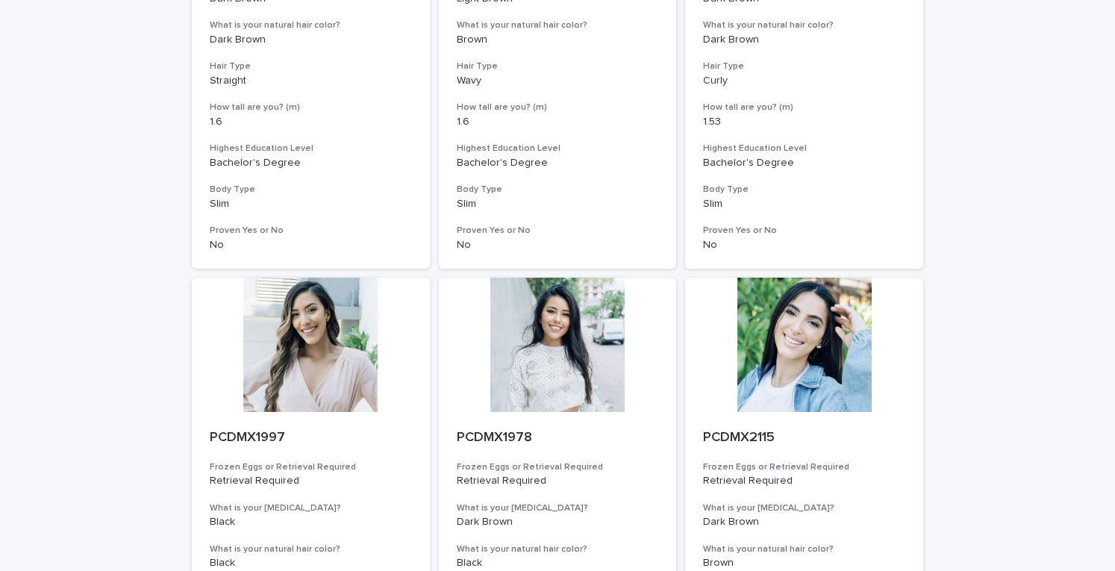
scroll to position [4594, 0]
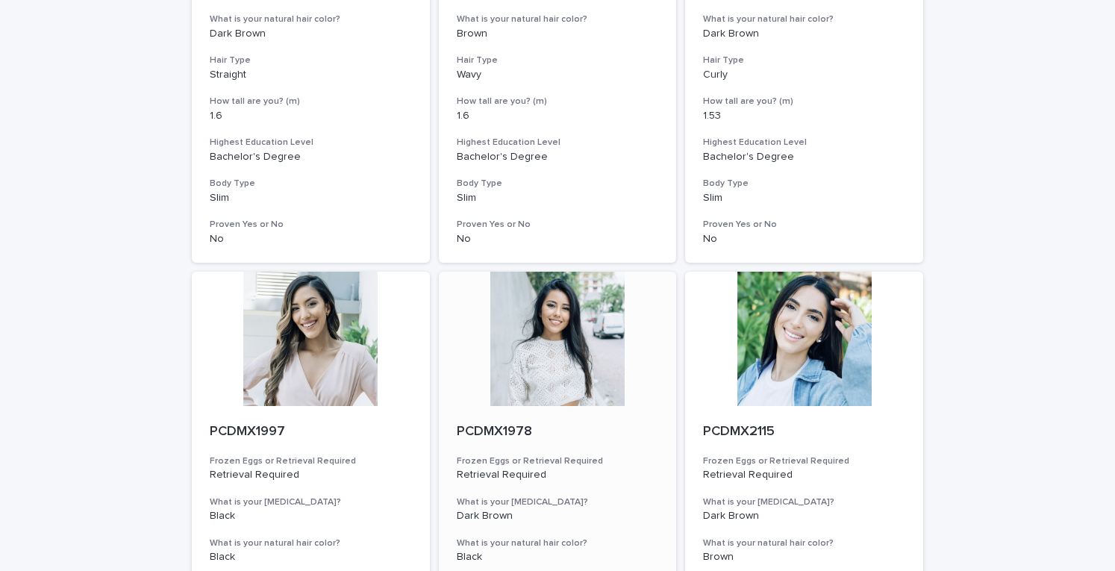
click at [549, 326] on div at bounding box center [558, 339] width 238 height 134
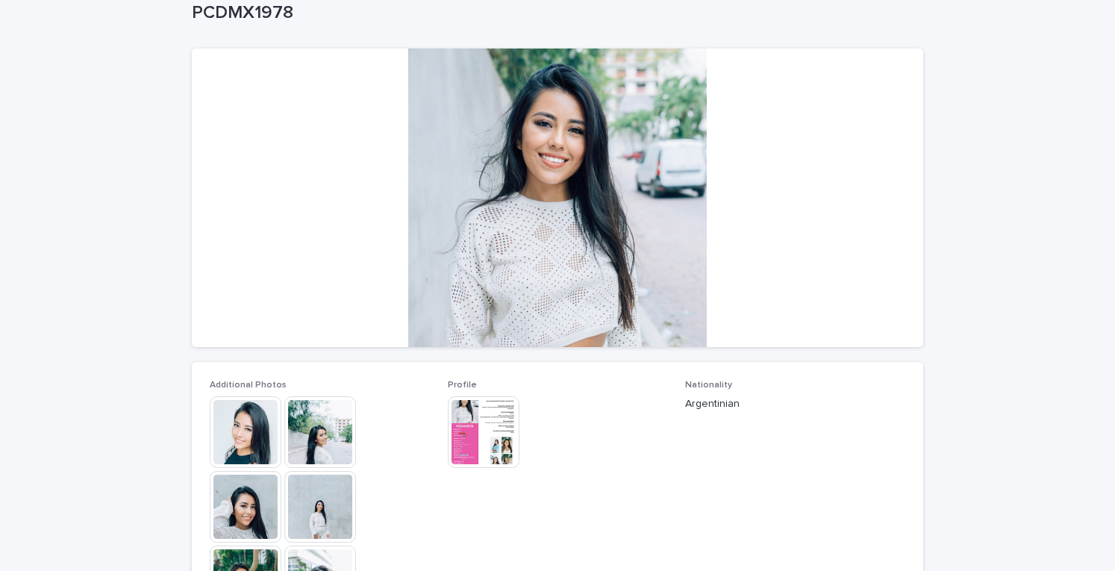
scroll to position [97, 0]
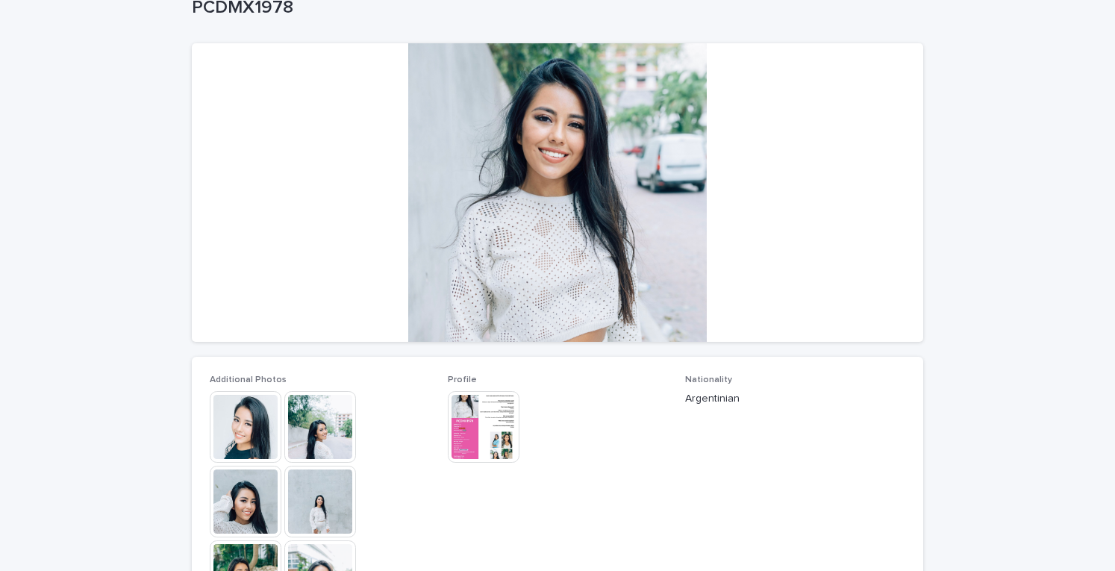
click at [225, 418] on img at bounding box center [246, 427] width 72 height 72
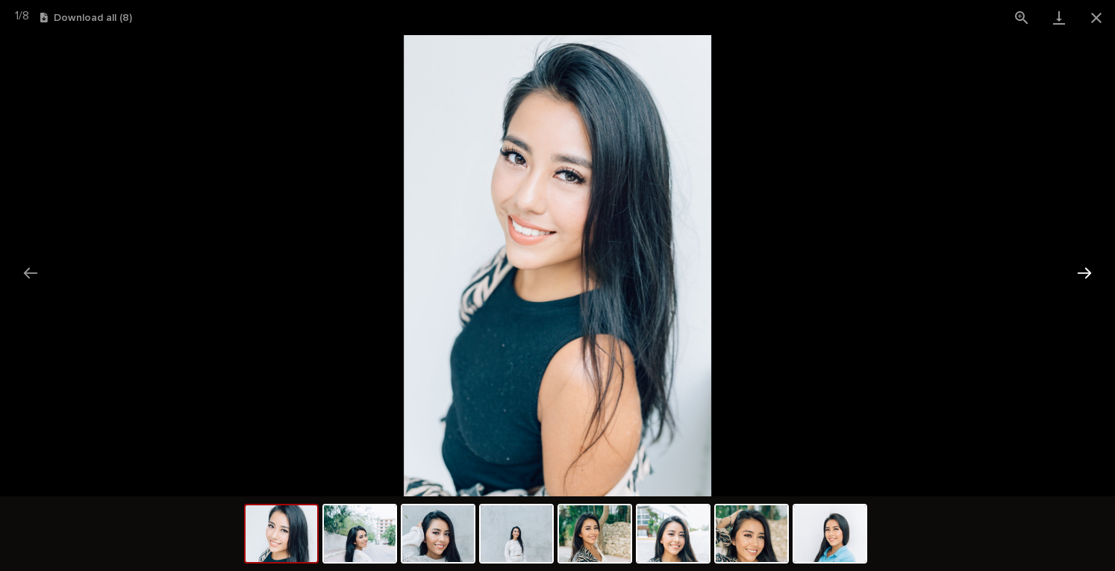
click at [1095, 266] on button "Next slide" at bounding box center [1083, 272] width 31 height 29
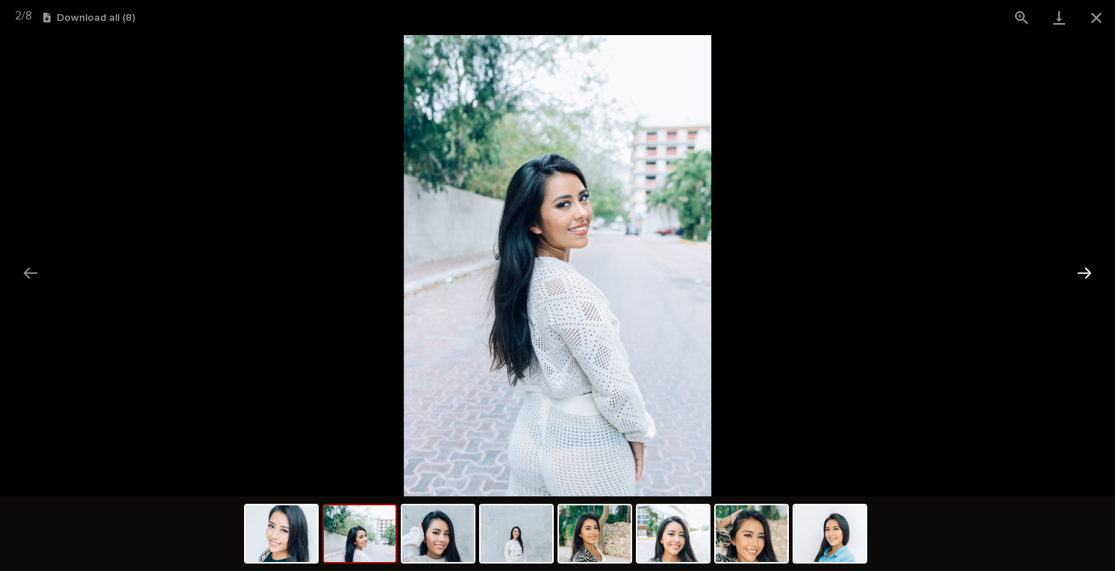
click at [1095, 266] on button "Next slide" at bounding box center [1083, 272] width 31 height 29
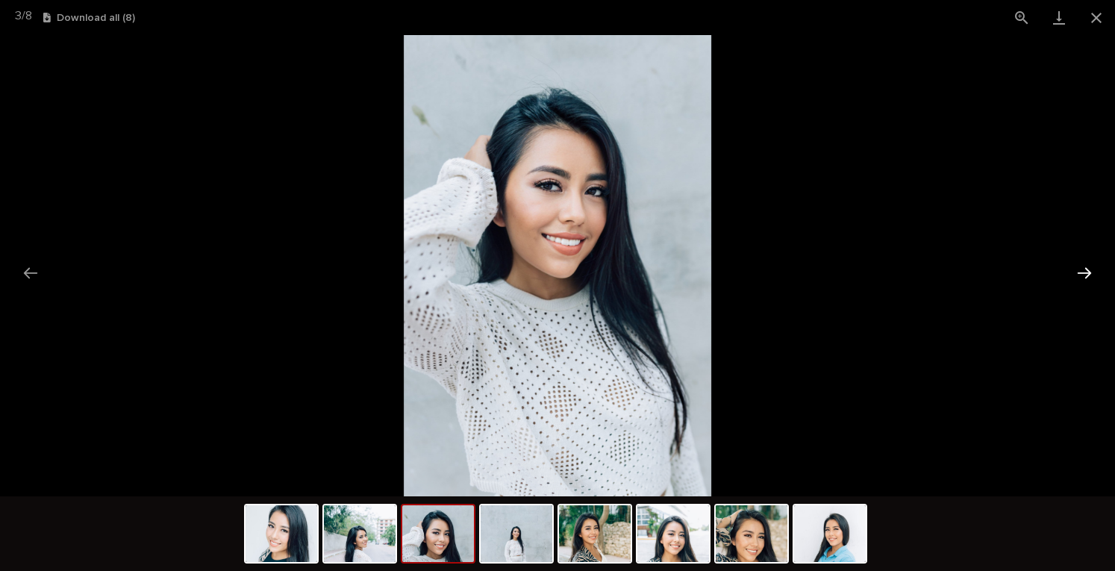
click at [1095, 266] on button "Next slide" at bounding box center [1083, 272] width 31 height 29
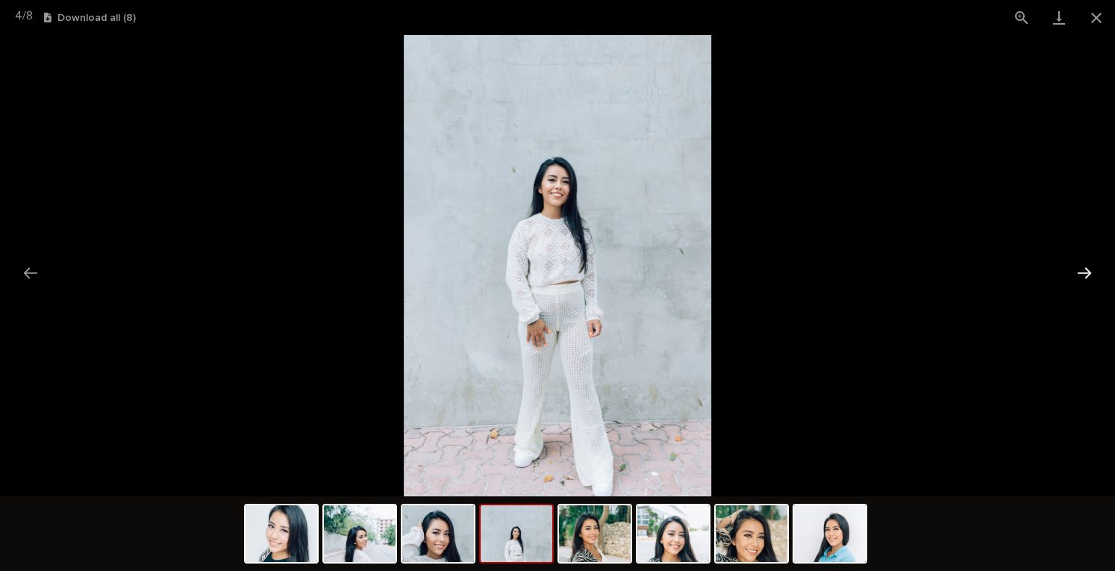
click at [1095, 266] on button "Next slide" at bounding box center [1083, 272] width 31 height 29
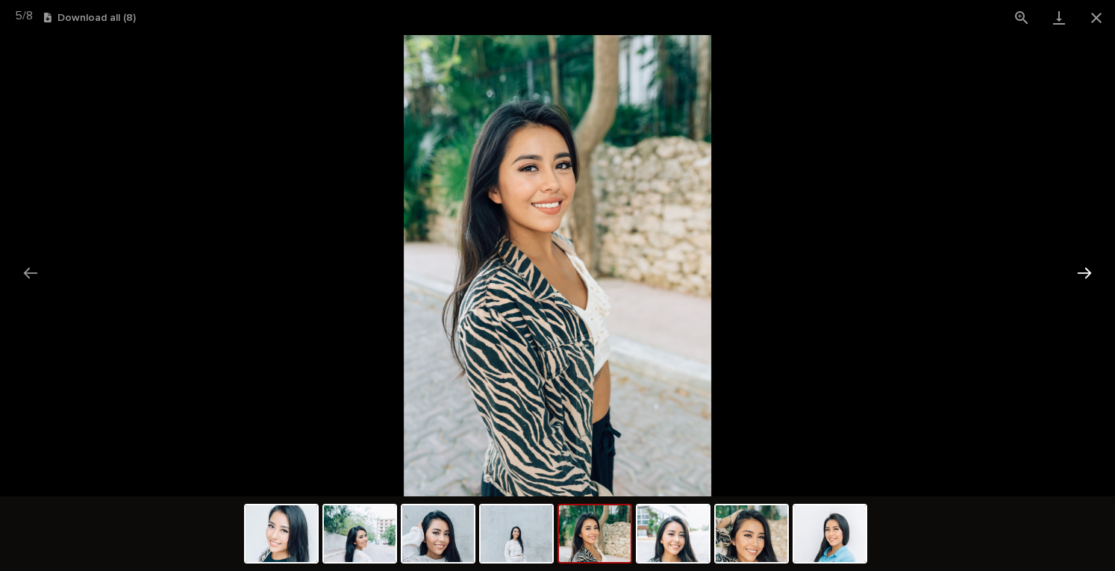
click at [1095, 266] on button "Next slide" at bounding box center [1083, 272] width 31 height 29
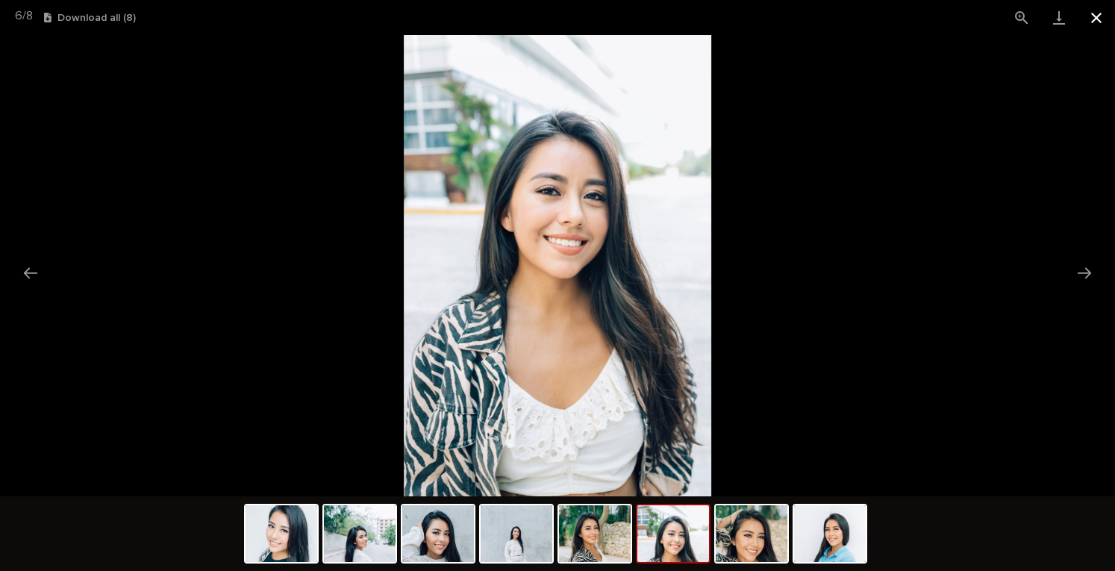
click at [1097, 22] on button "Close gallery" at bounding box center [1095, 17] width 37 height 35
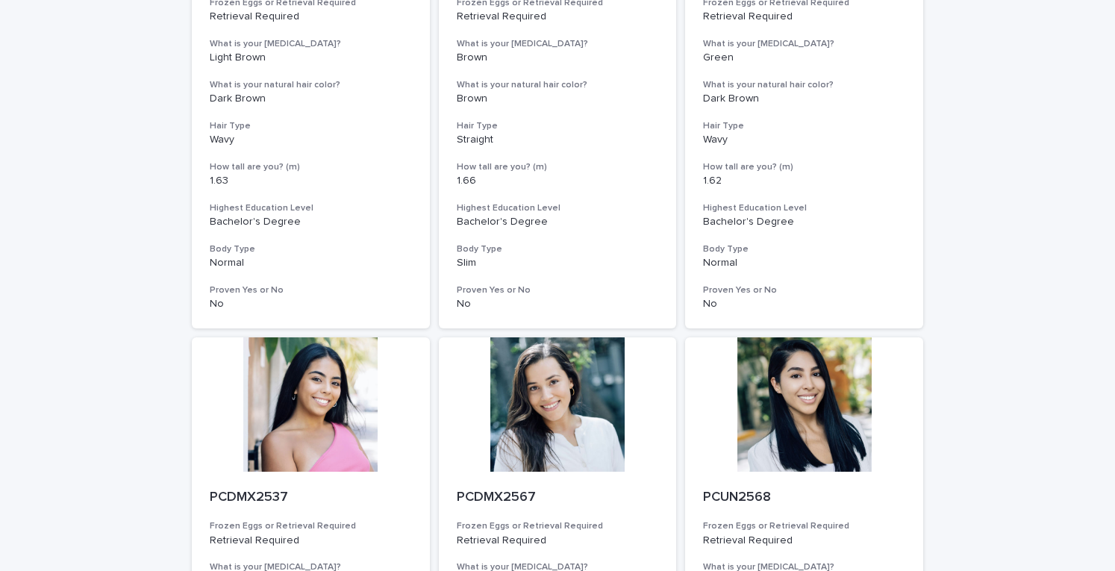
scroll to position [1823, 0]
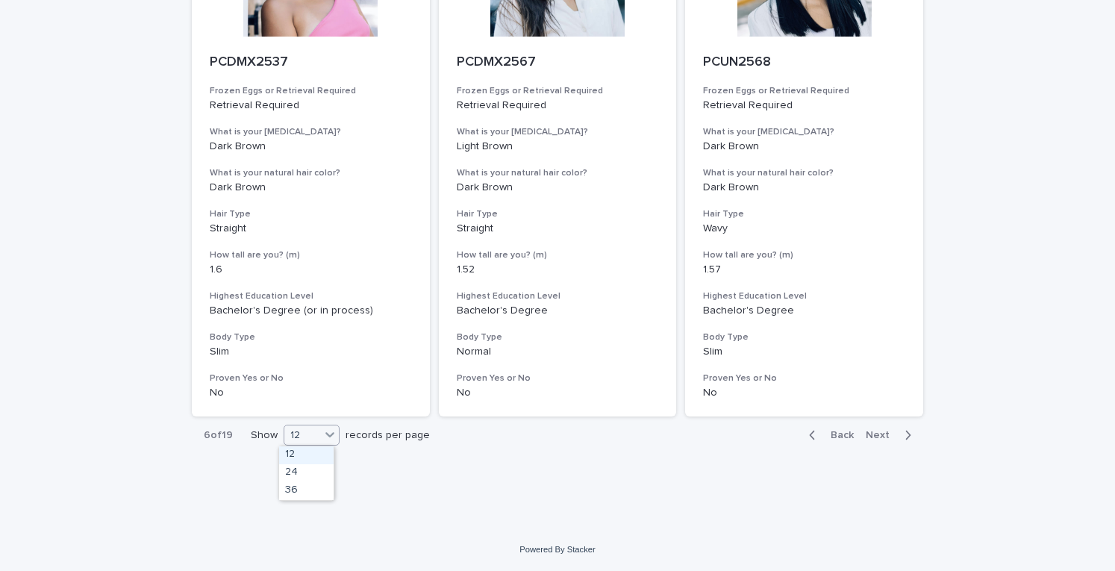
click at [322, 432] on icon at bounding box center [329, 434] width 15 height 15
click at [304, 495] on div "36" at bounding box center [306, 491] width 54 height 18
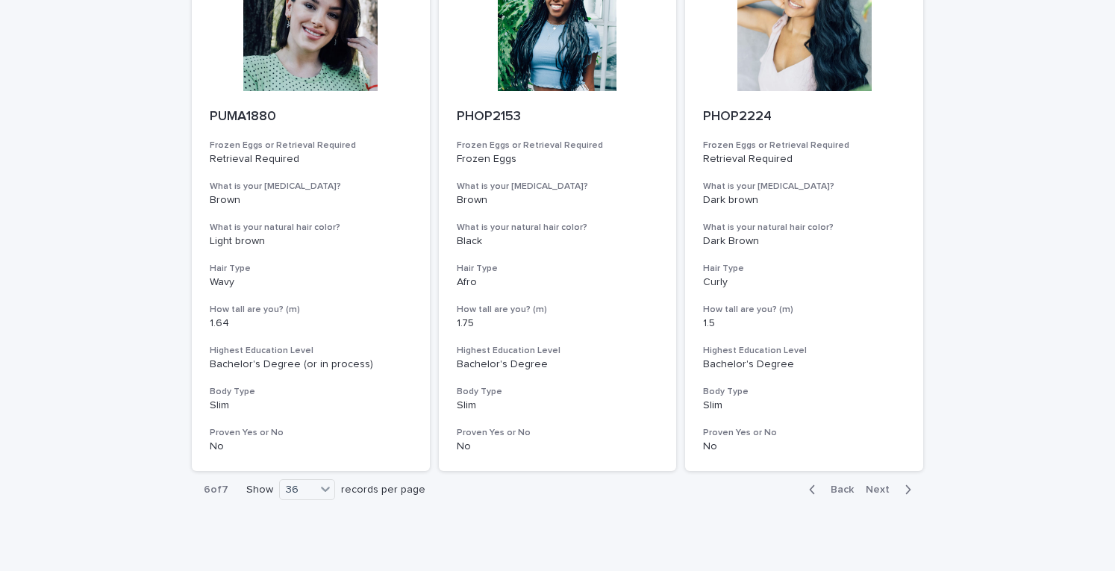
scroll to position [5957, 0]
click at [877, 487] on span "Next" at bounding box center [881, 489] width 33 height 10
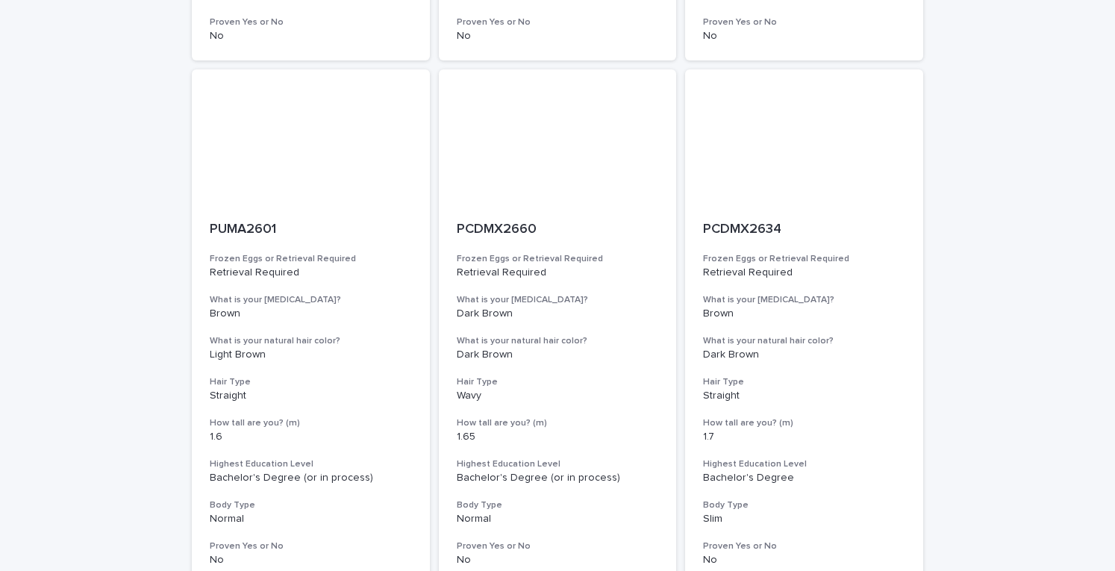
scroll to position [1300, 0]
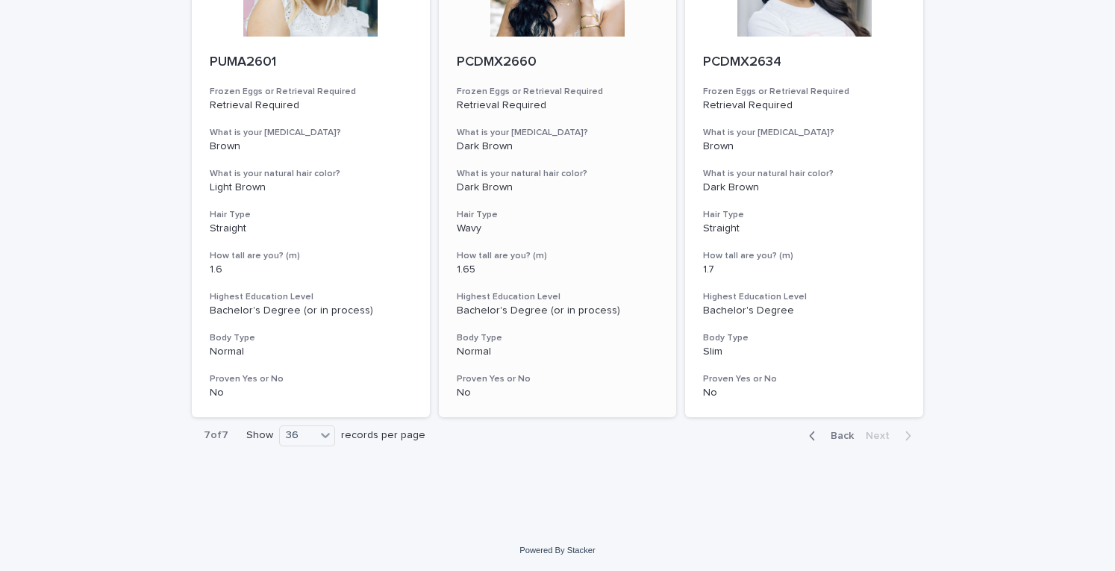
drag, startPoint x: 877, startPoint y: 487, endPoint x: 642, endPoint y: 215, distance: 360.2
